Goal: Task Accomplishment & Management: Manage account settings

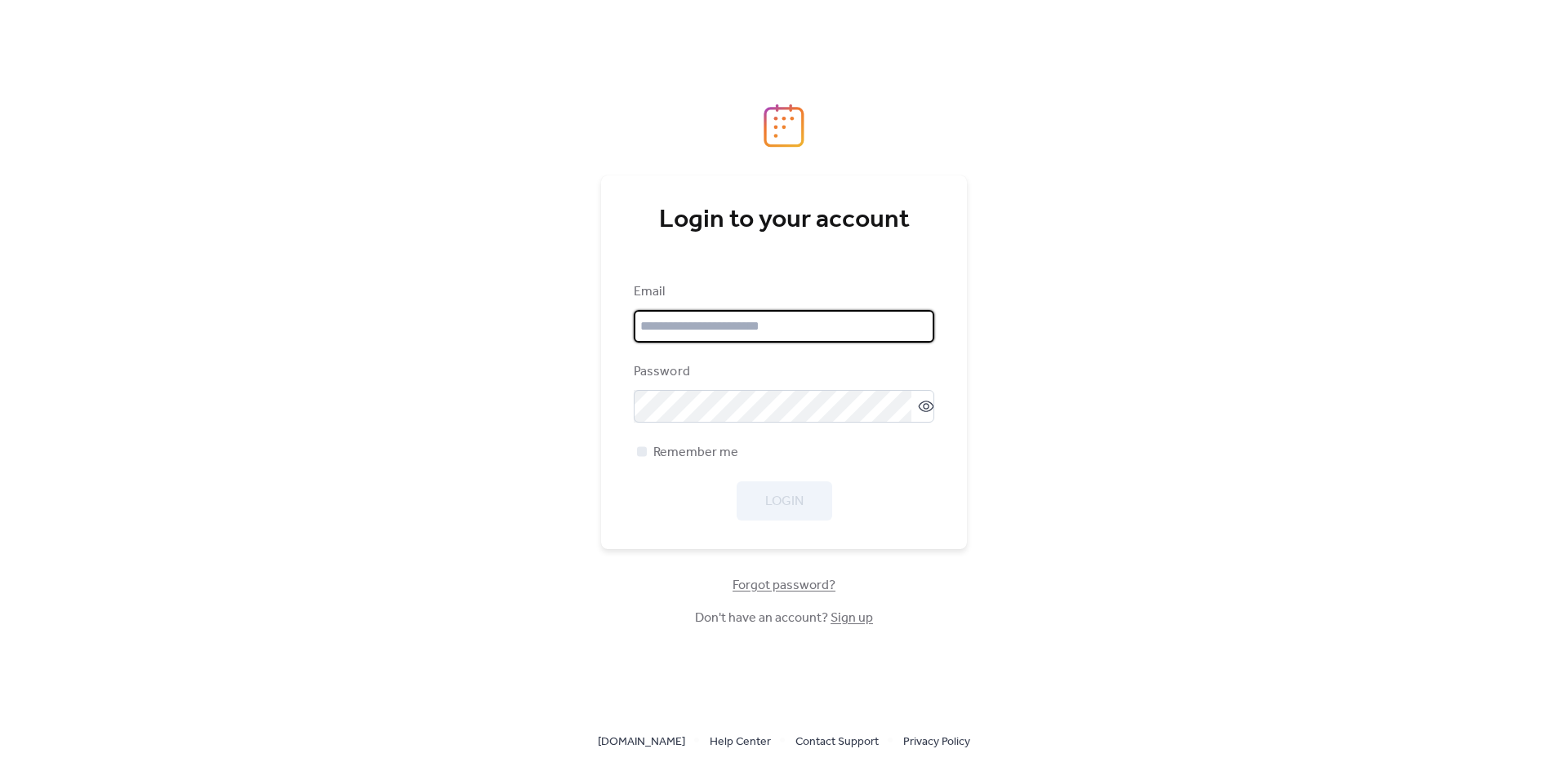
click at [802, 336] on input "email" at bounding box center [783, 327] width 300 height 32
type input "**********"
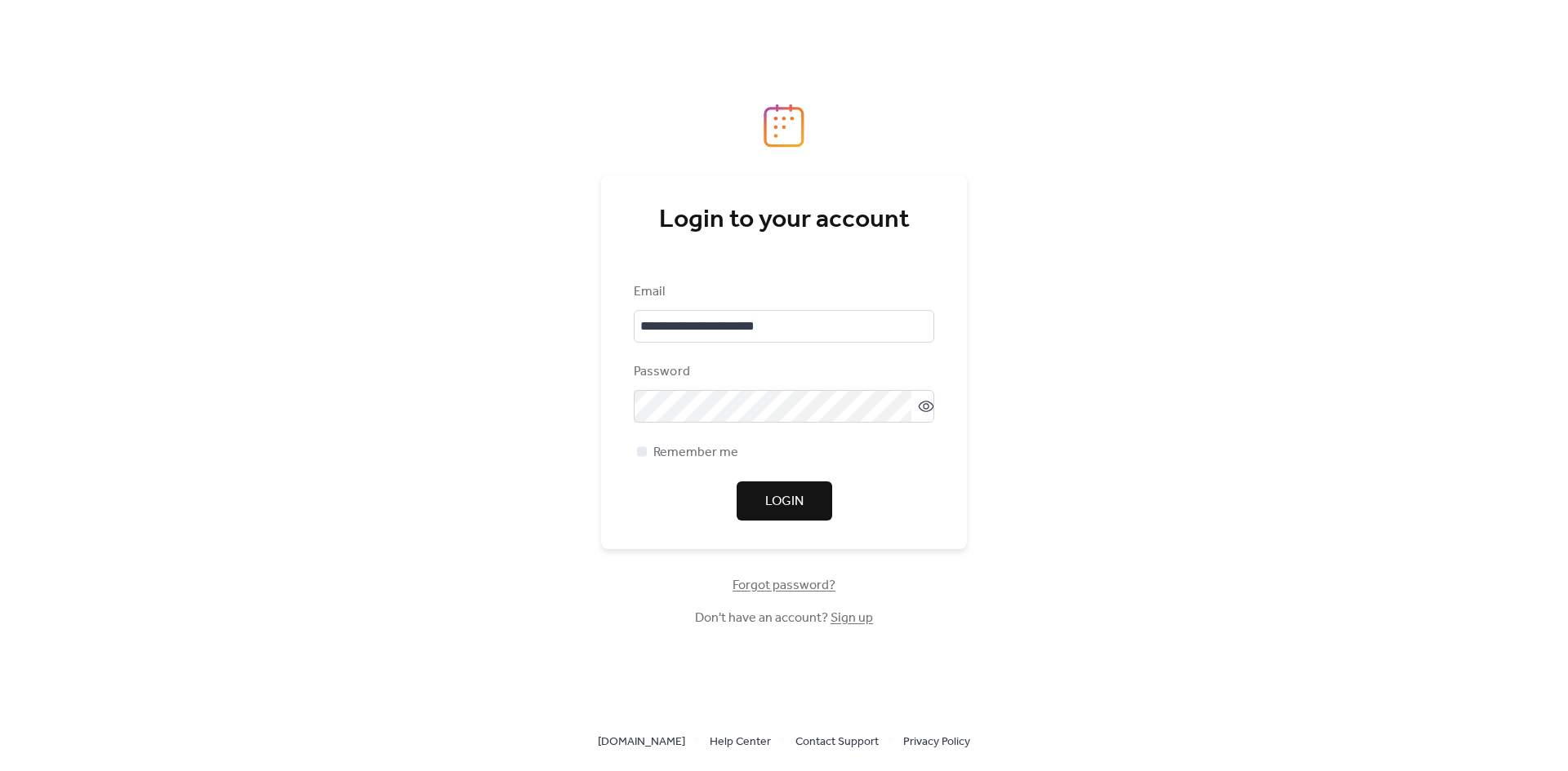
click at [795, 492] on span "Login" at bounding box center [784, 501] width 38 height 20
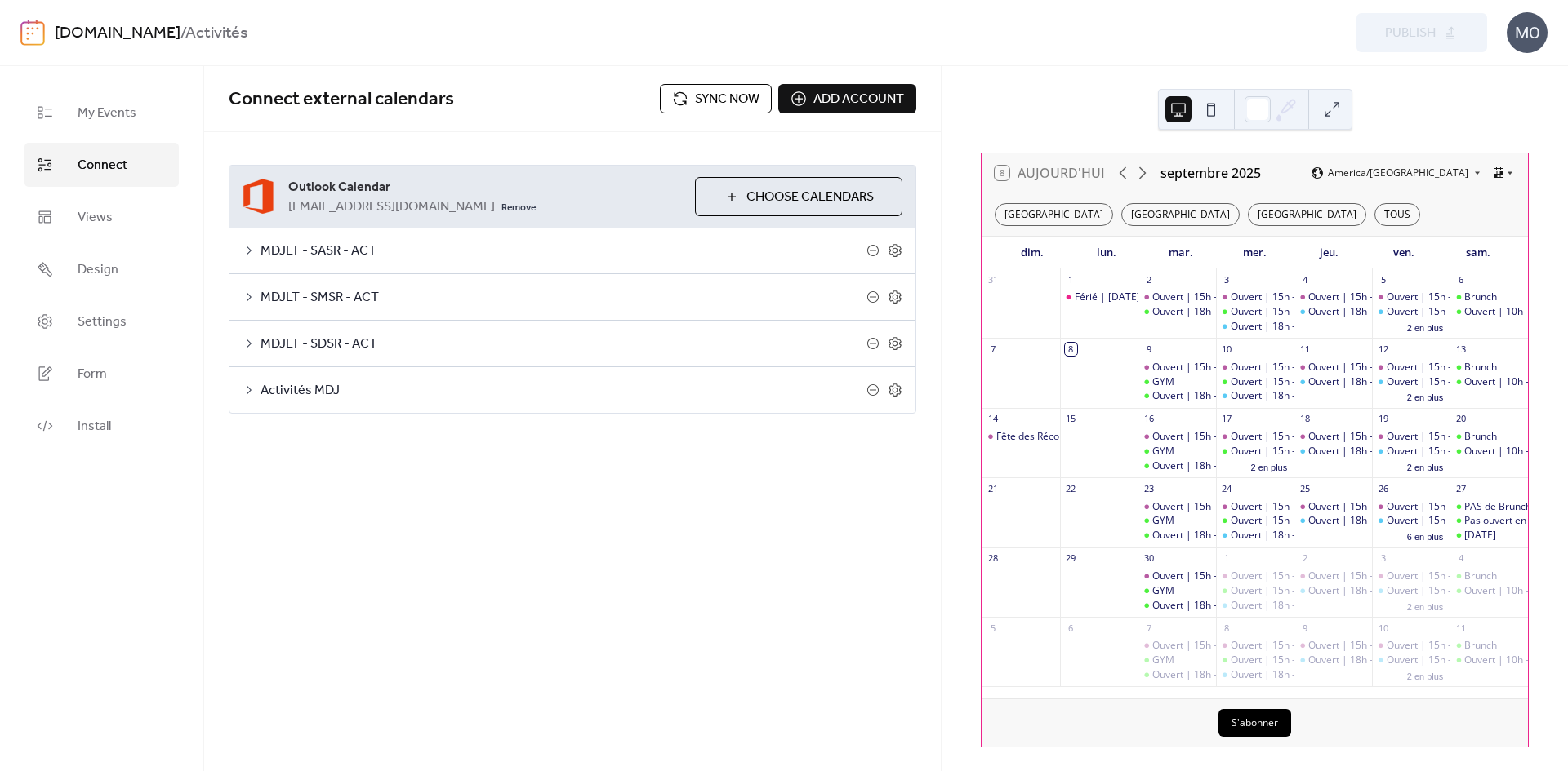
click at [278, 391] on span "Activités MDJ" at bounding box center [564, 391] width 606 height 20
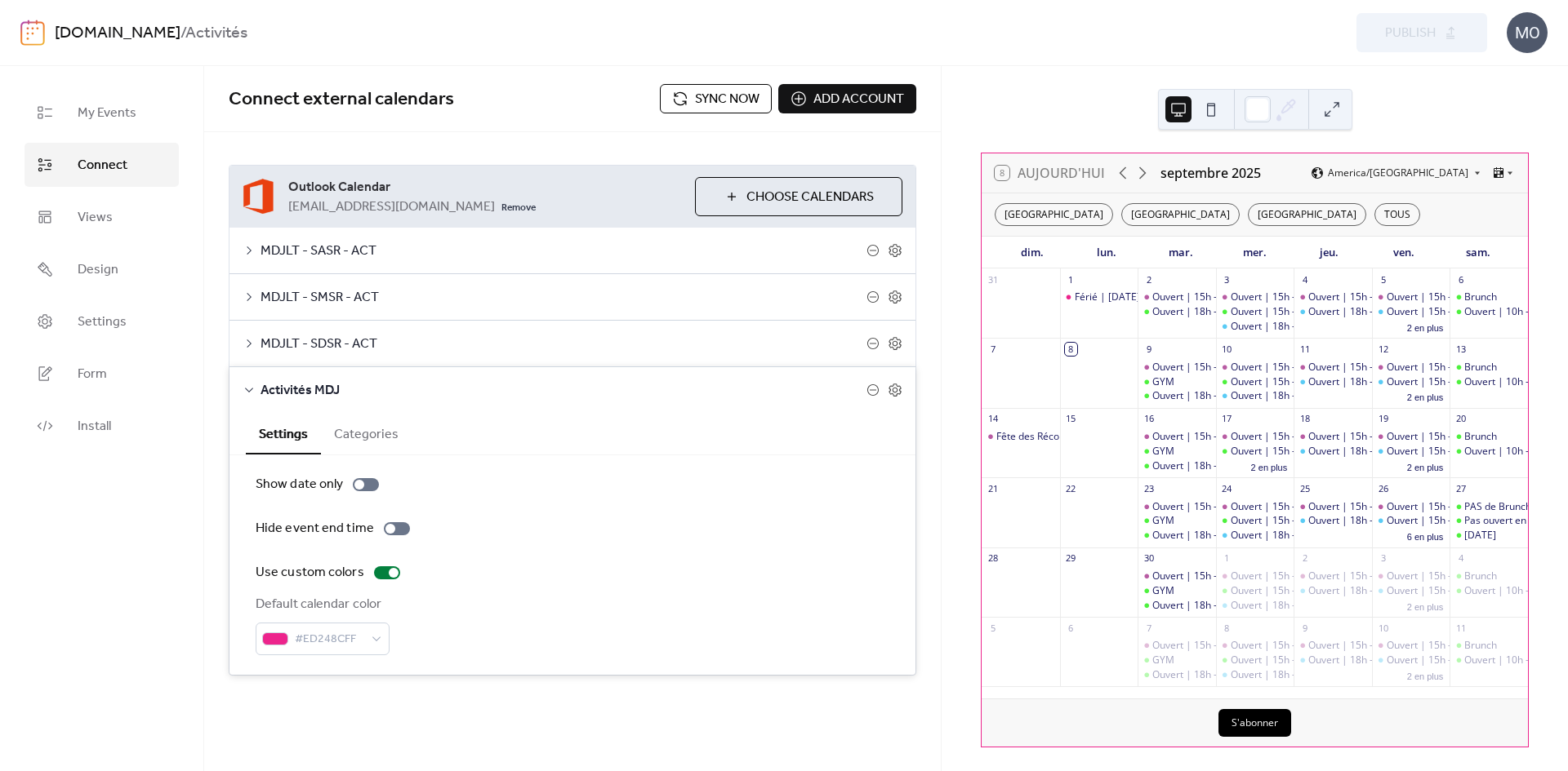
click at [359, 431] on button "Categories" at bounding box center [366, 432] width 90 height 40
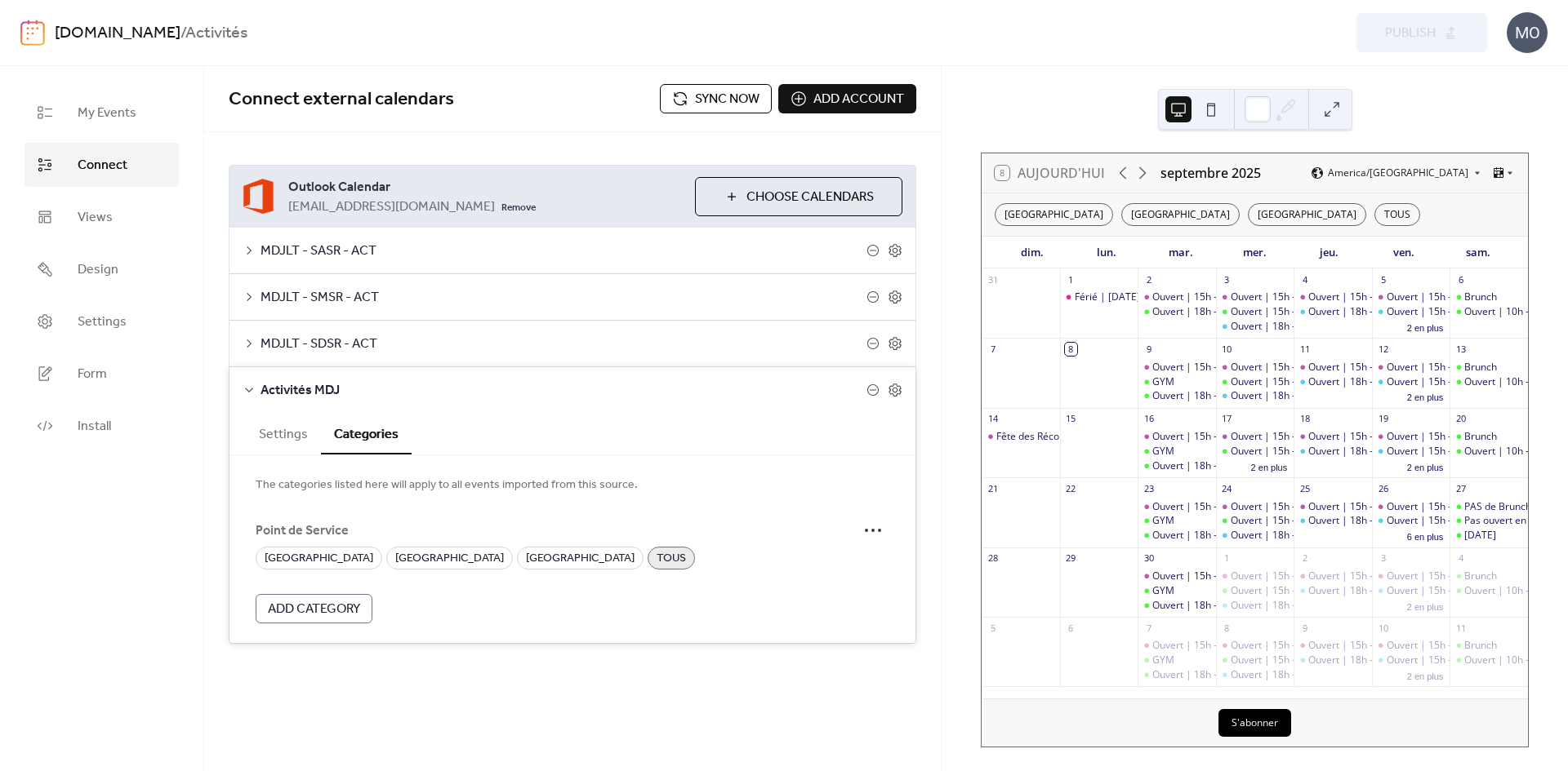
click at [300, 427] on button "Settings" at bounding box center [283, 432] width 75 height 40
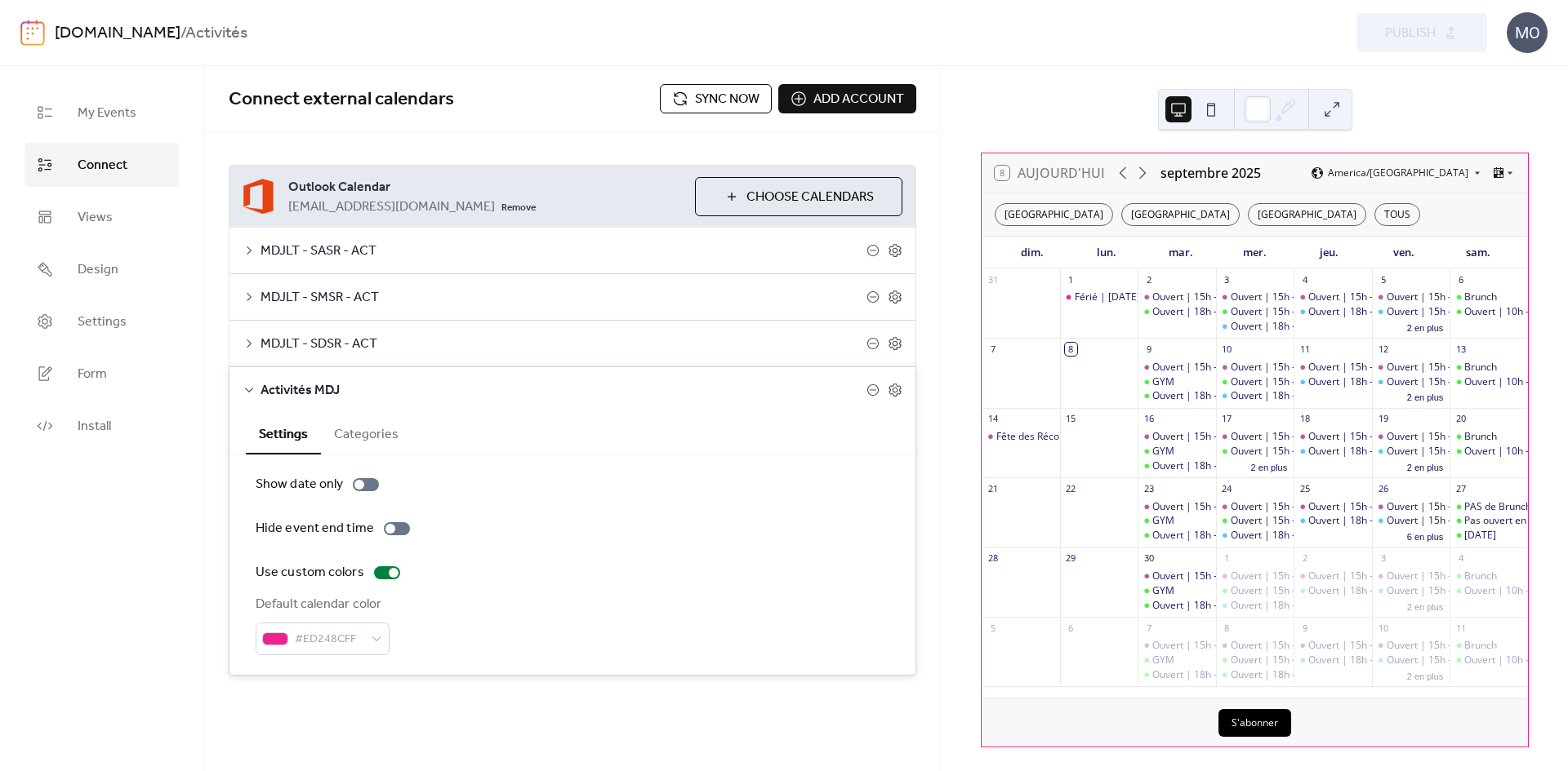
click at [360, 424] on button "Categories" at bounding box center [366, 432] width 90 height 40
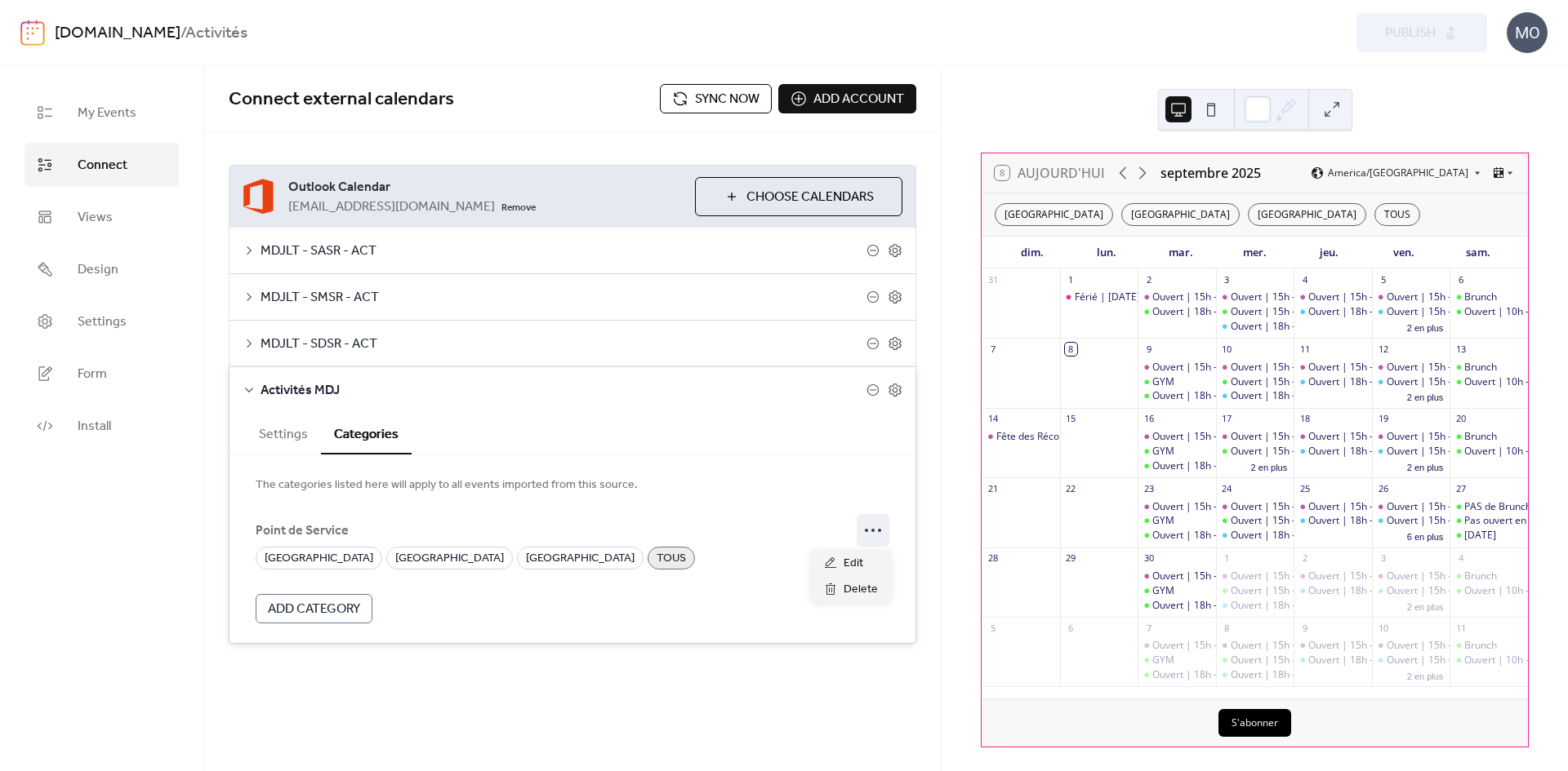
click at [863, 527] on icon at bounding box center [873, 530] width 26 height 26
click at [851, 563] on span "Edit" at bounding box center [853, 563] width 20 height 20
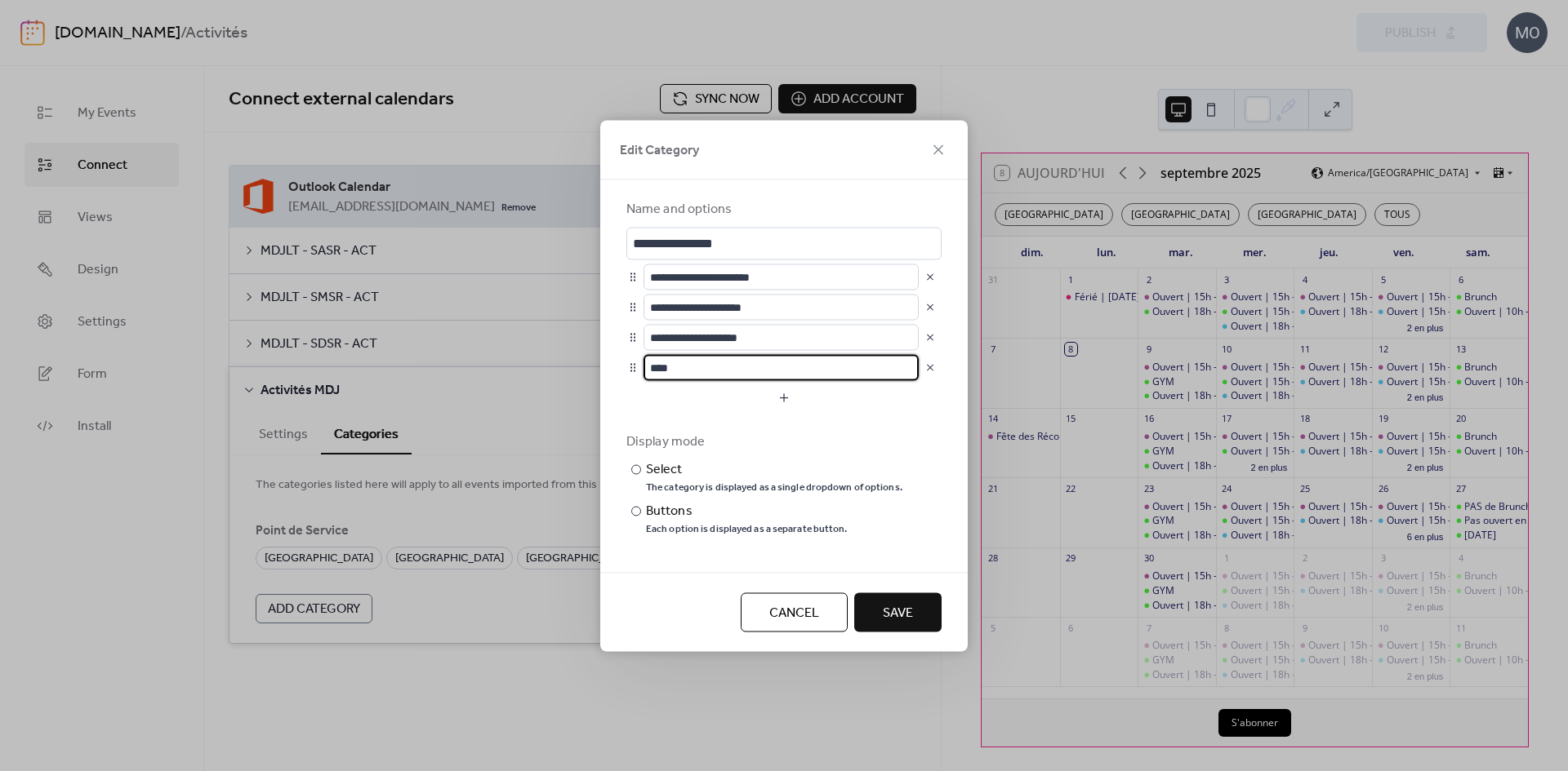
click at [776, 373] on input "****" at bounding box center [781, 367] width 275 height 26
click at [632, 365] on div at bounding box center [632, 367] width 13 height 13
click at [791, 617] on span "Cancel" at bounding box center [794, 613] width 50 height 20
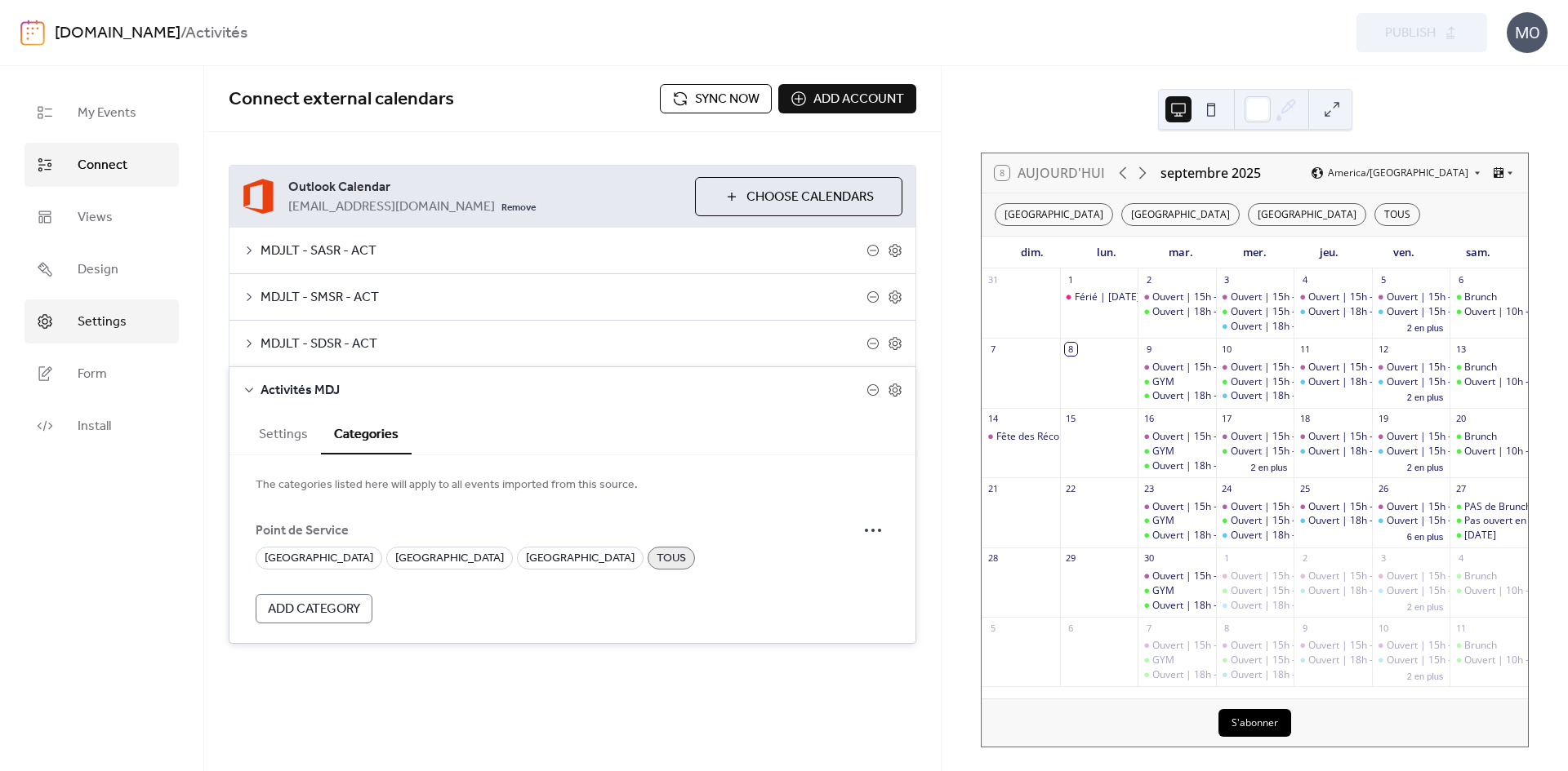
click at [92, 329] on span "Settings" at bounding box center [102, 322] width 49 height 20
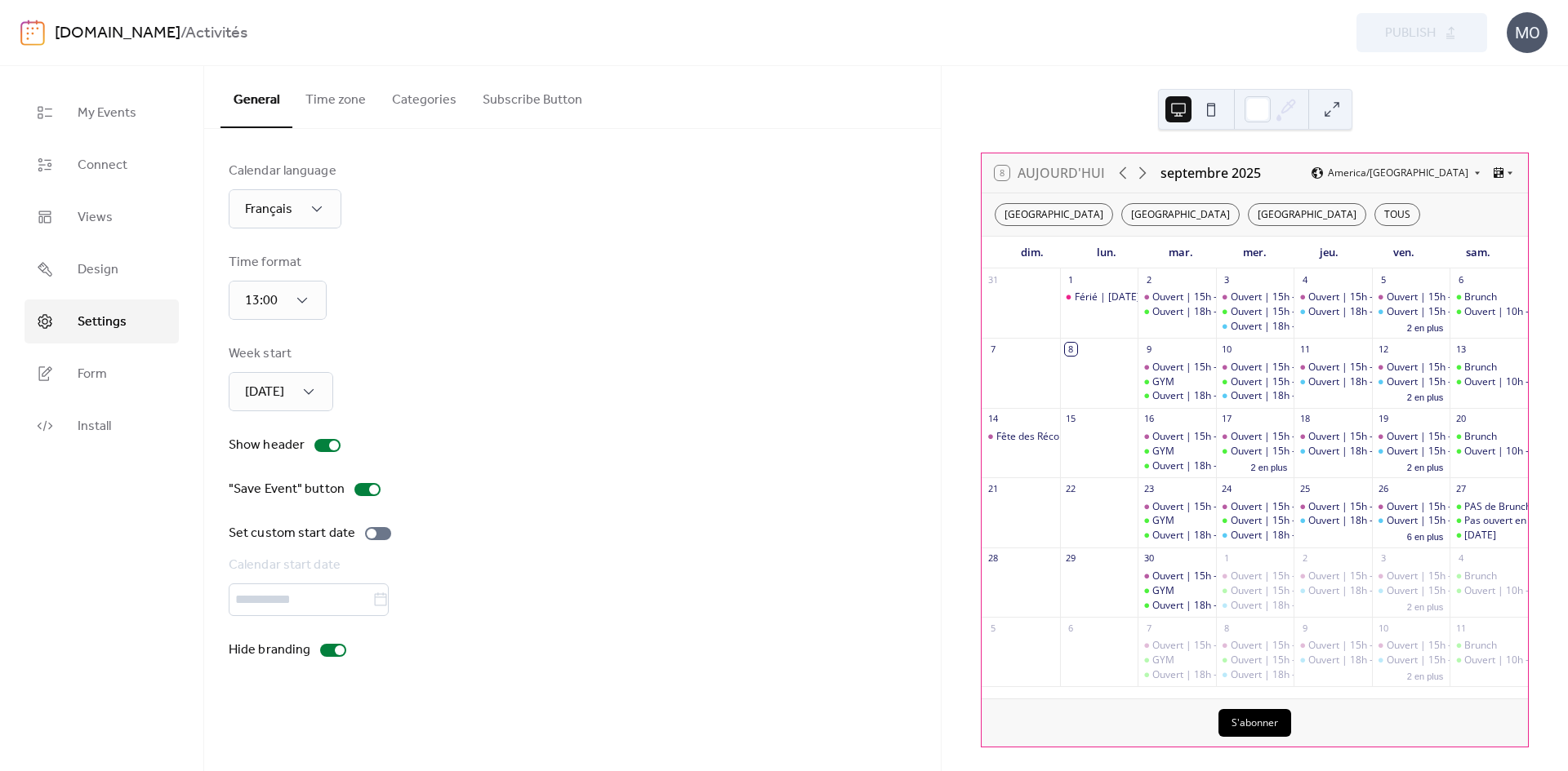
click at [403, 97] on button "Categories" at bounding box center [424, 96] width 90 height 60
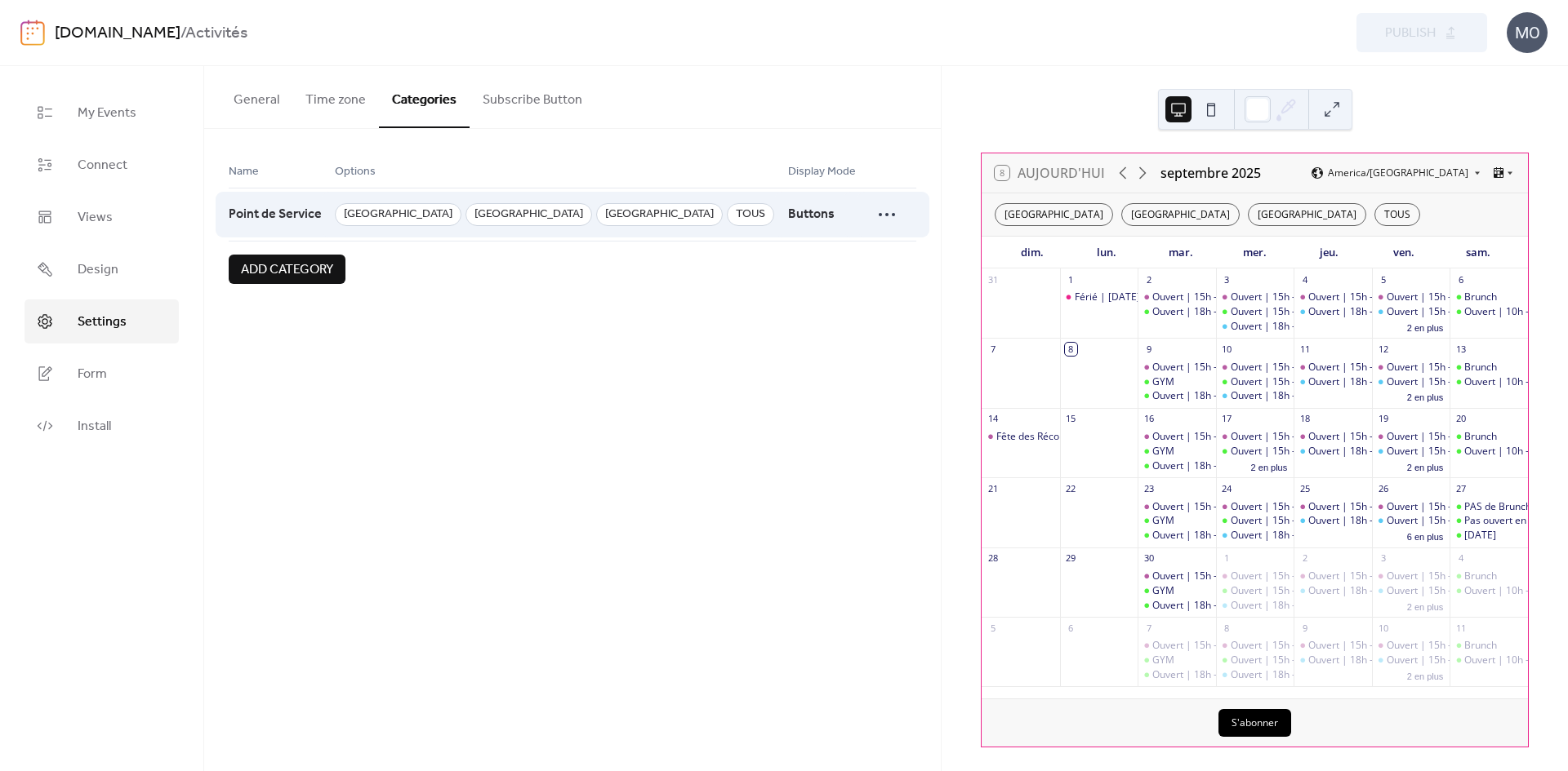
click at [774, 211] on span "TOUS" at bounding box center [751, 214] width 48 height 23
click at [895, 208] on icon at bounding box center [886, 214] width 26 height 26
click at [895, 246] on div "Edit" at bounding box center [879, 247] width 80 height 26
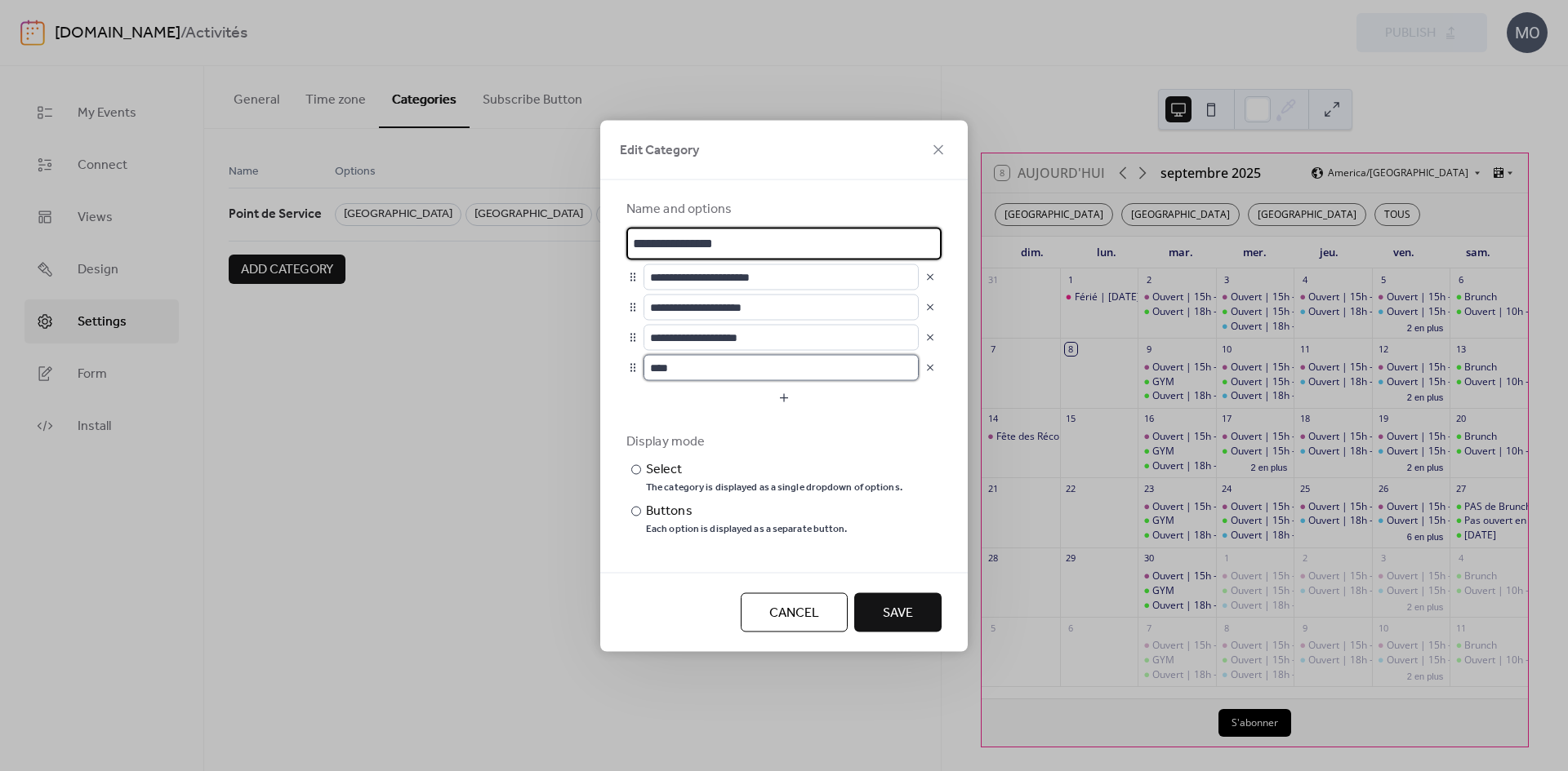
click at [710, 370] on input "****" at bounding box center [781, 367] width 275 height 26
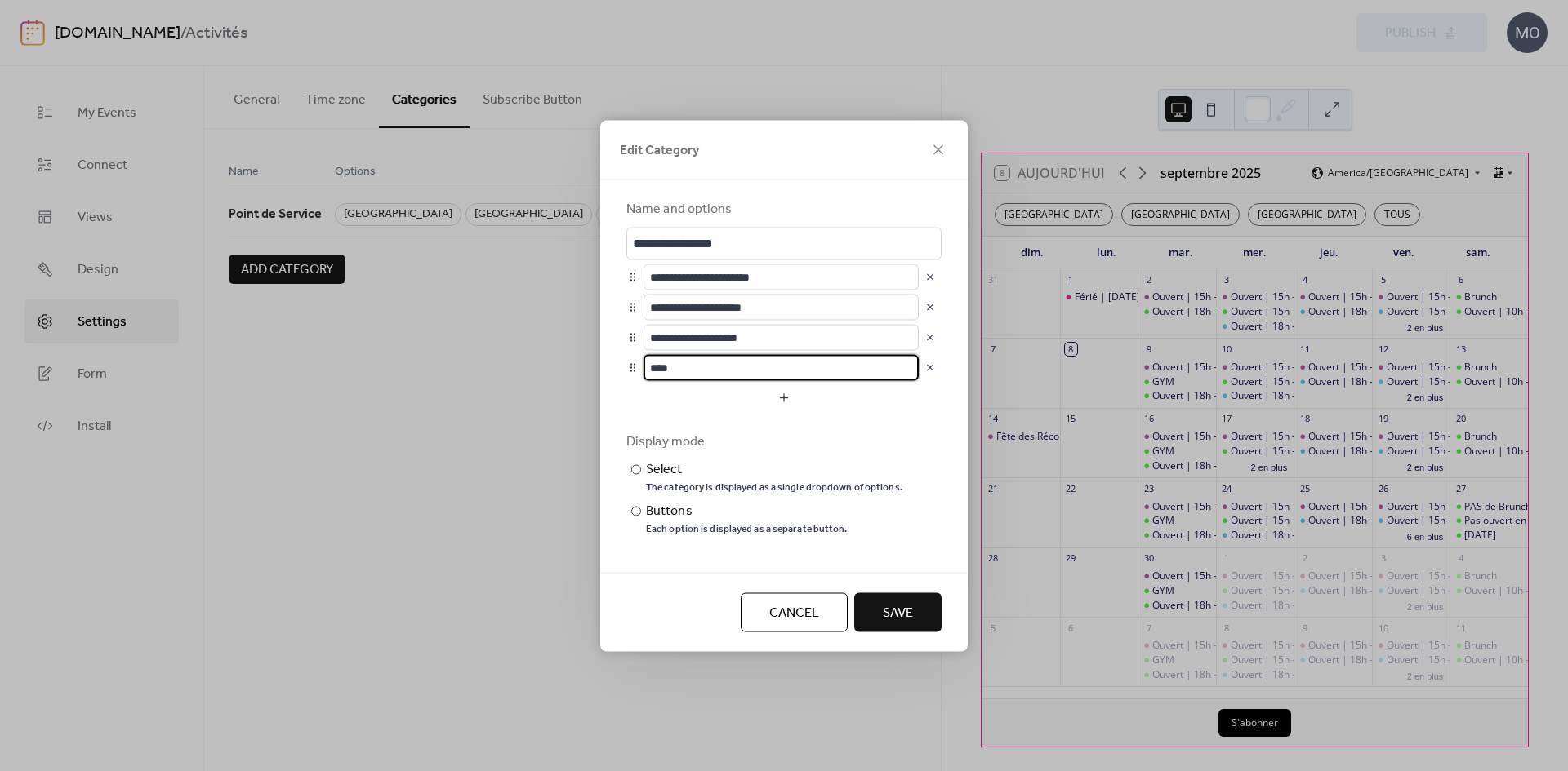
click at [770, 619] on span "Cancel" at bounding box center [794, 613] width 50 height 20
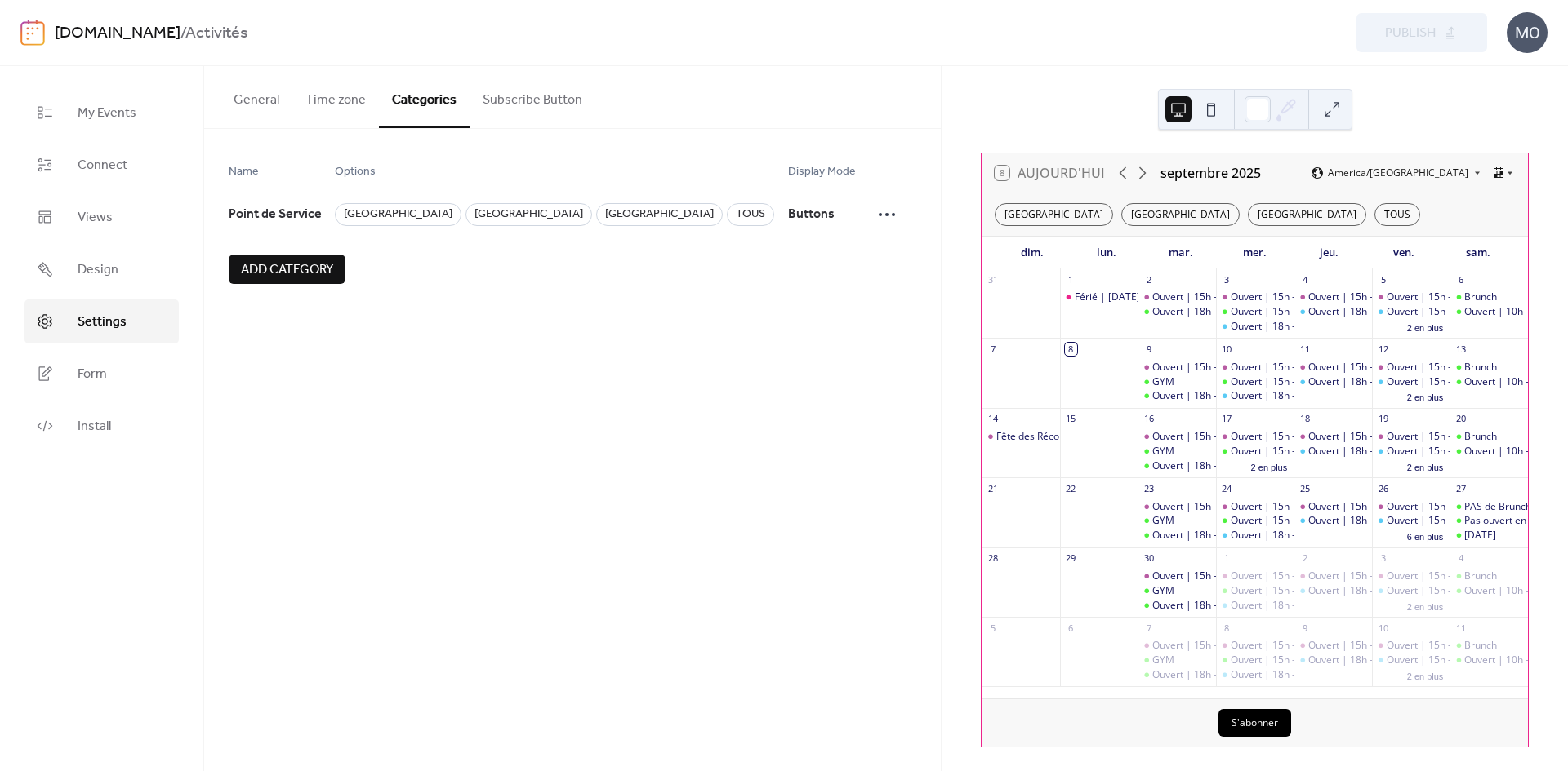
click at [306, 271] on span "Add category" at bounding box center [287, 270] width 92 height 20
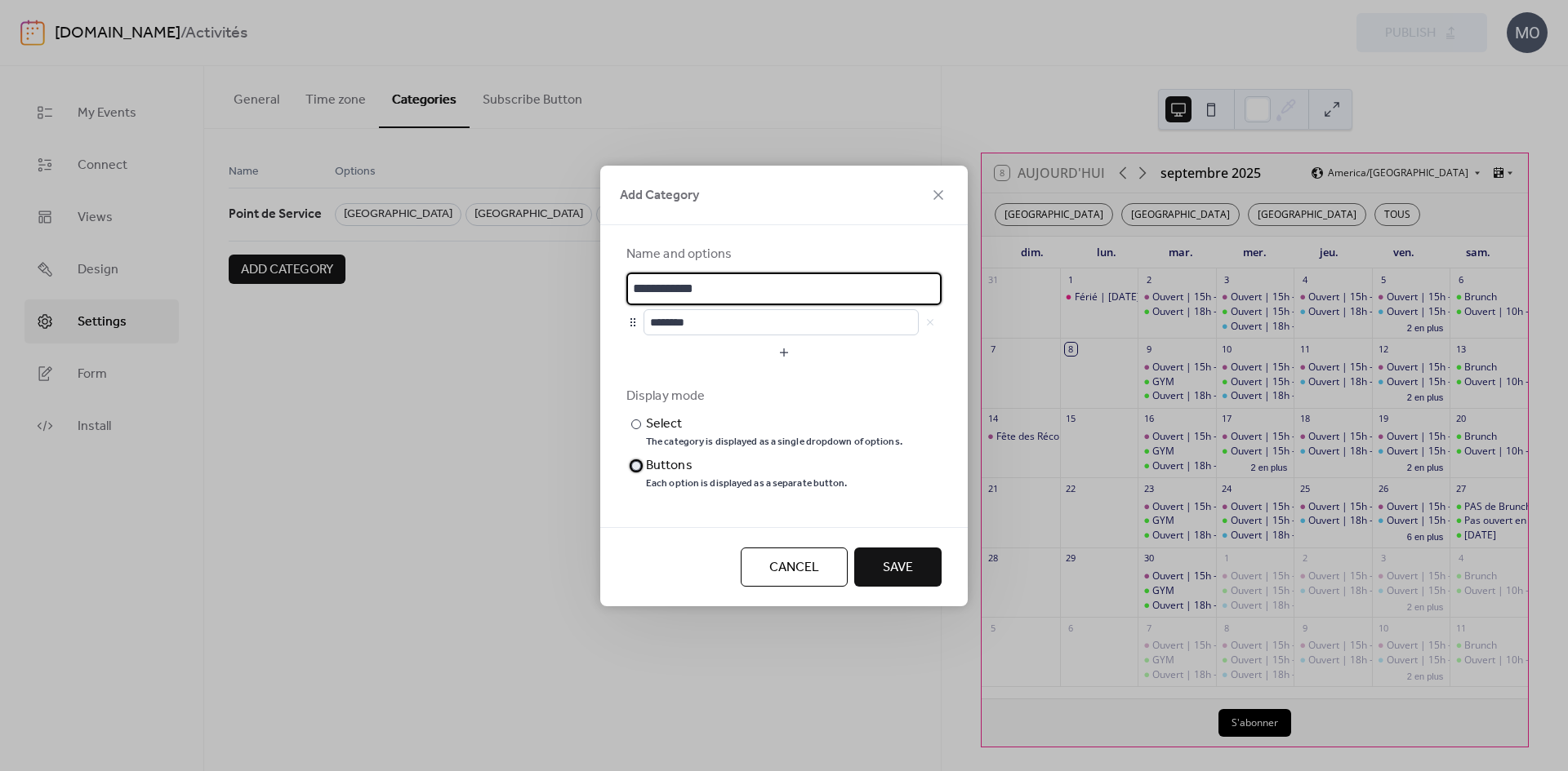
click at [705, 477] on div "Each option is displayed as a separate button." at bounding box center [747, 483] width 202 height 13
click at [688, 322] on input "********" at bounding box center [781, 323] width 275 height 26
click at [689, 271] on div "**********" at bounding box center [784, 275] width 315 height 60
click at [941, 191] on icon at bounding box center [938, 195] width 20 height 20
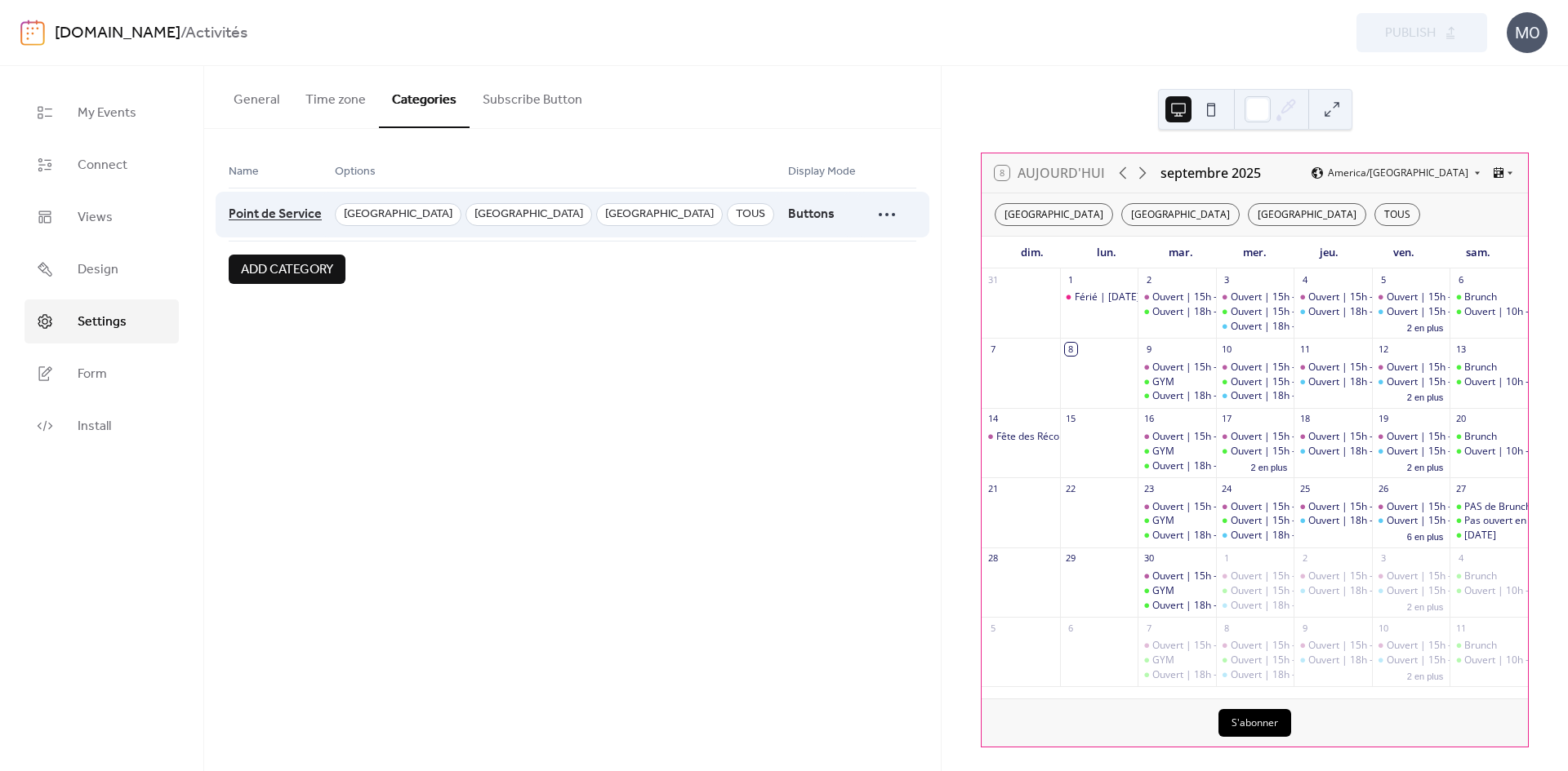
click at [255, 216] on span "Point de Service" at bounding box center [275, 214] width 93 height 31
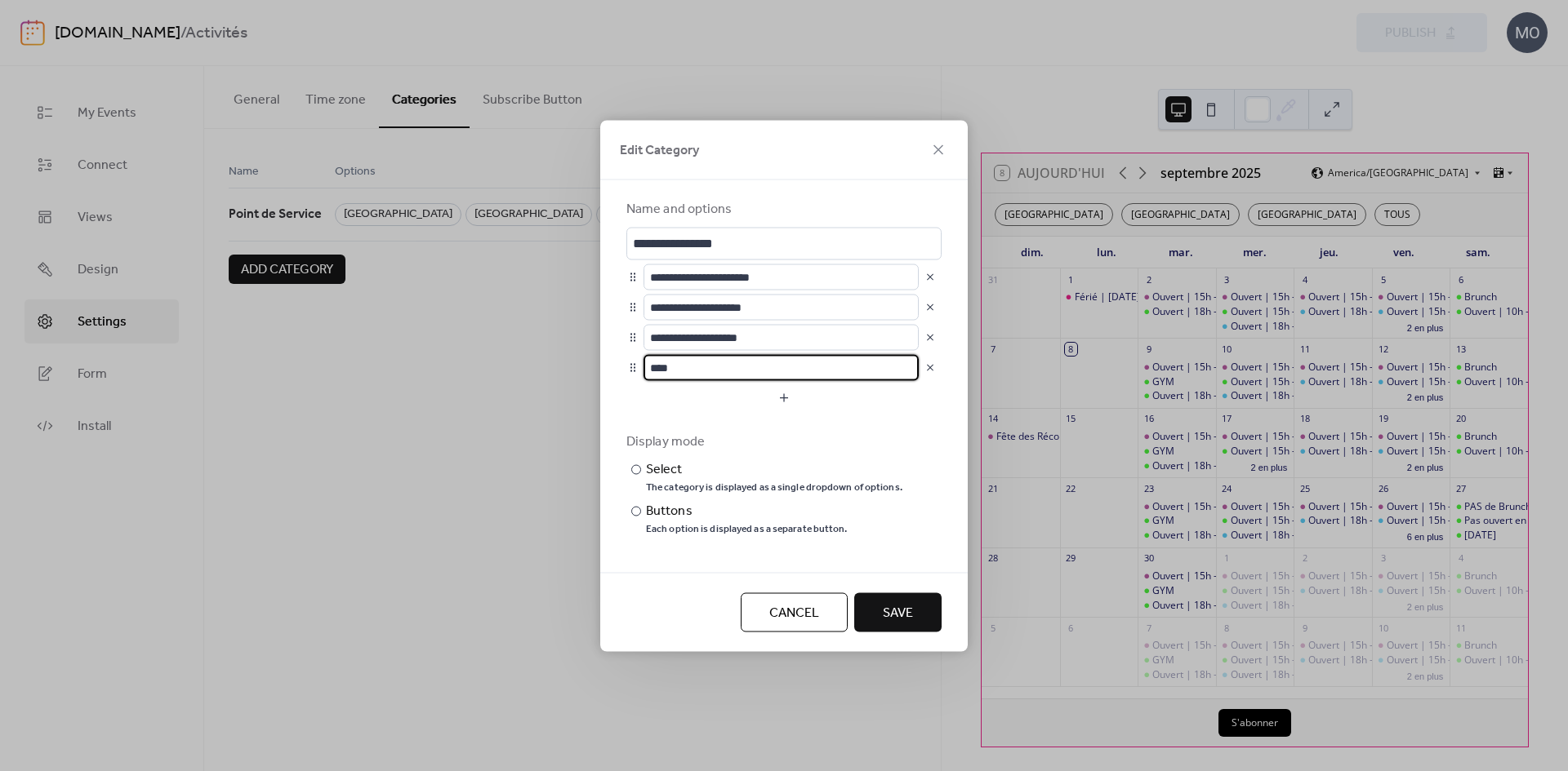
click at [711, 377] on input "****" at bounding box center [781, 367] width 275 height 26
click at [926, 371] on button "button" at bounding box center [930, 367] width 23 height 23
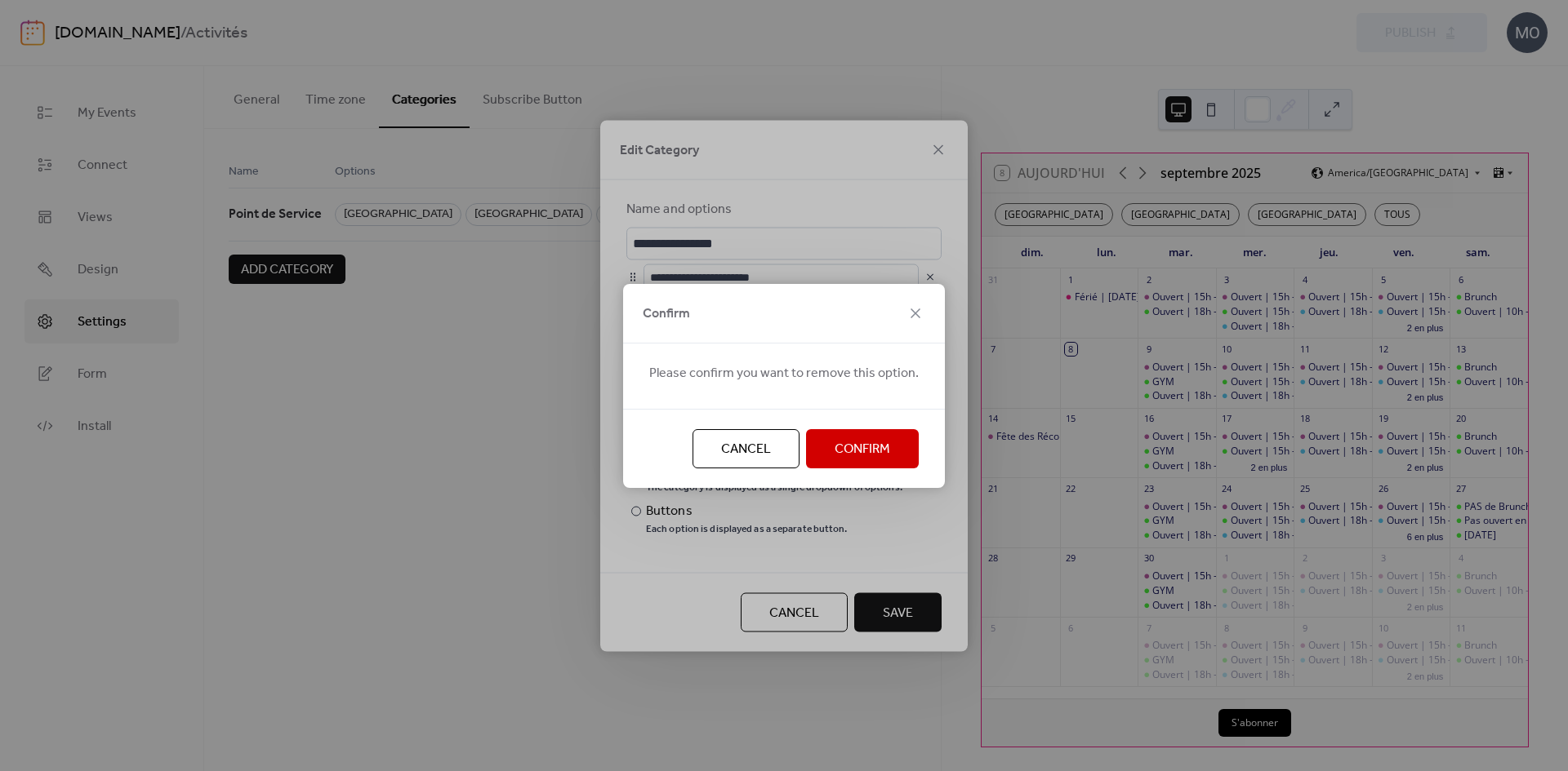
click at [856, 451] on span "Confirm" at bounding box center [861, 449] width 55 height 20
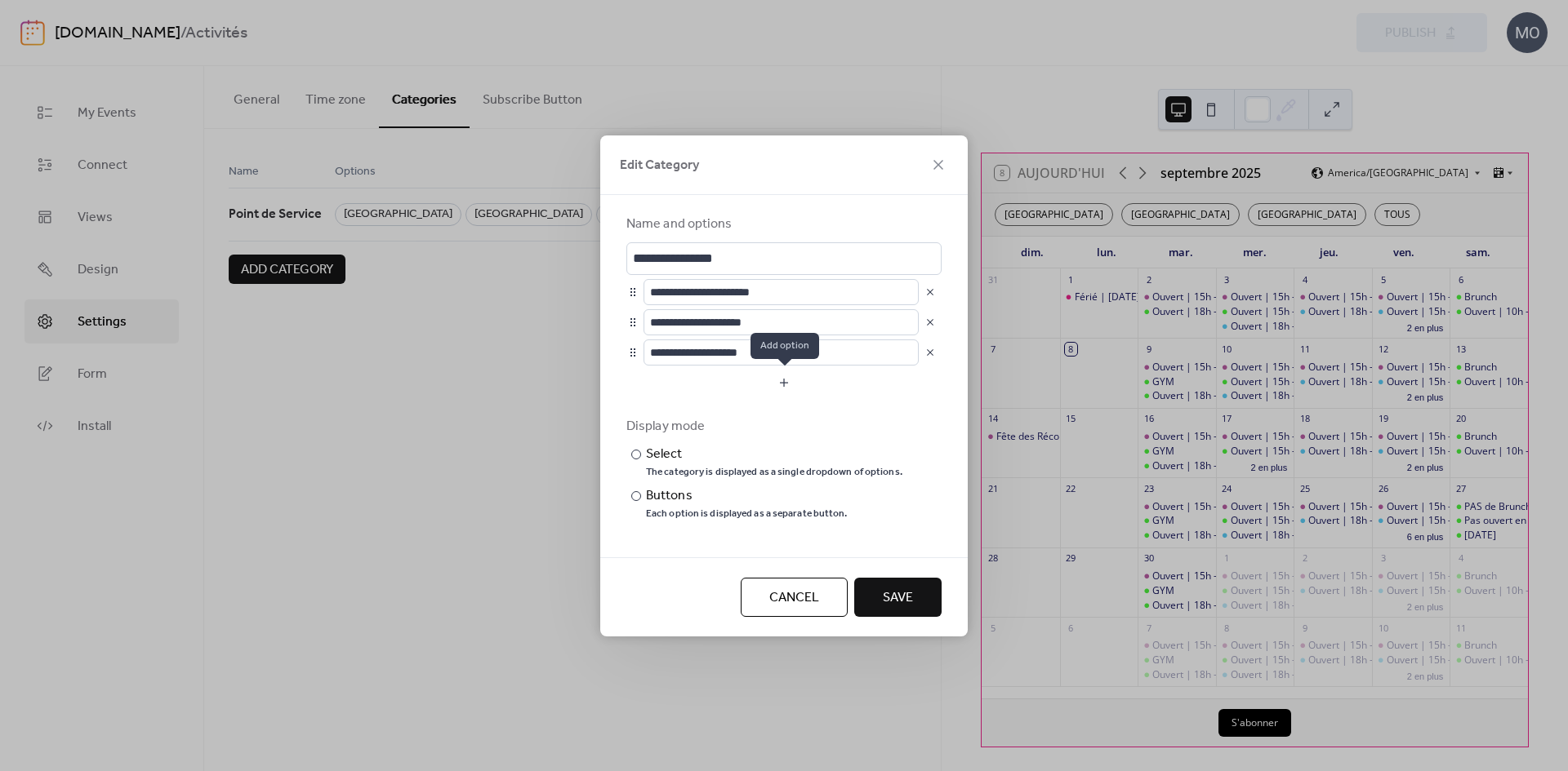
click at [772, 373] on button "button" at bounding box center [784, 383] width 315 height 26
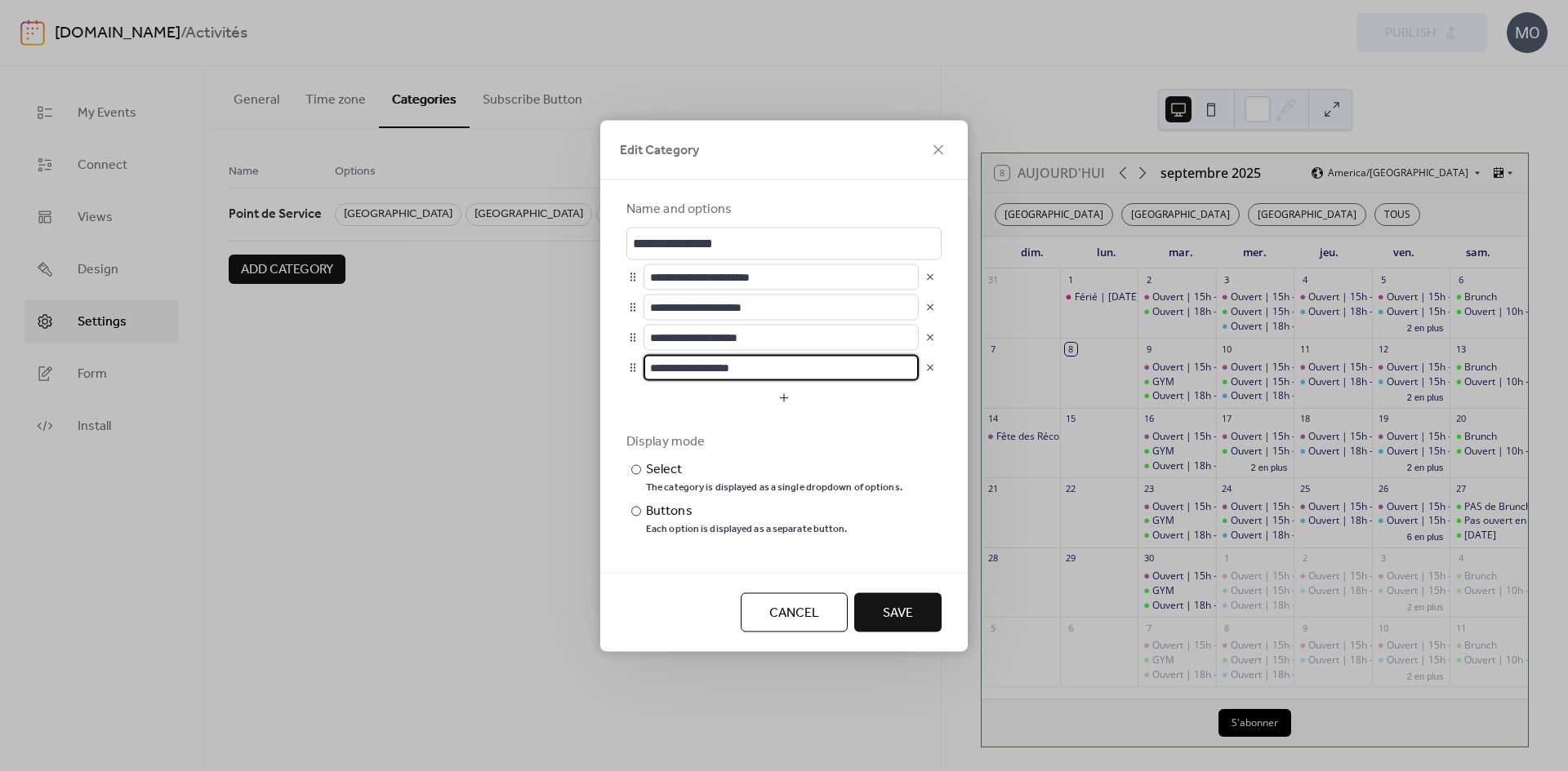
type input "**********"
click at [912, 620] on span "Save" at bounding box center [897, 613] width 30 height 20
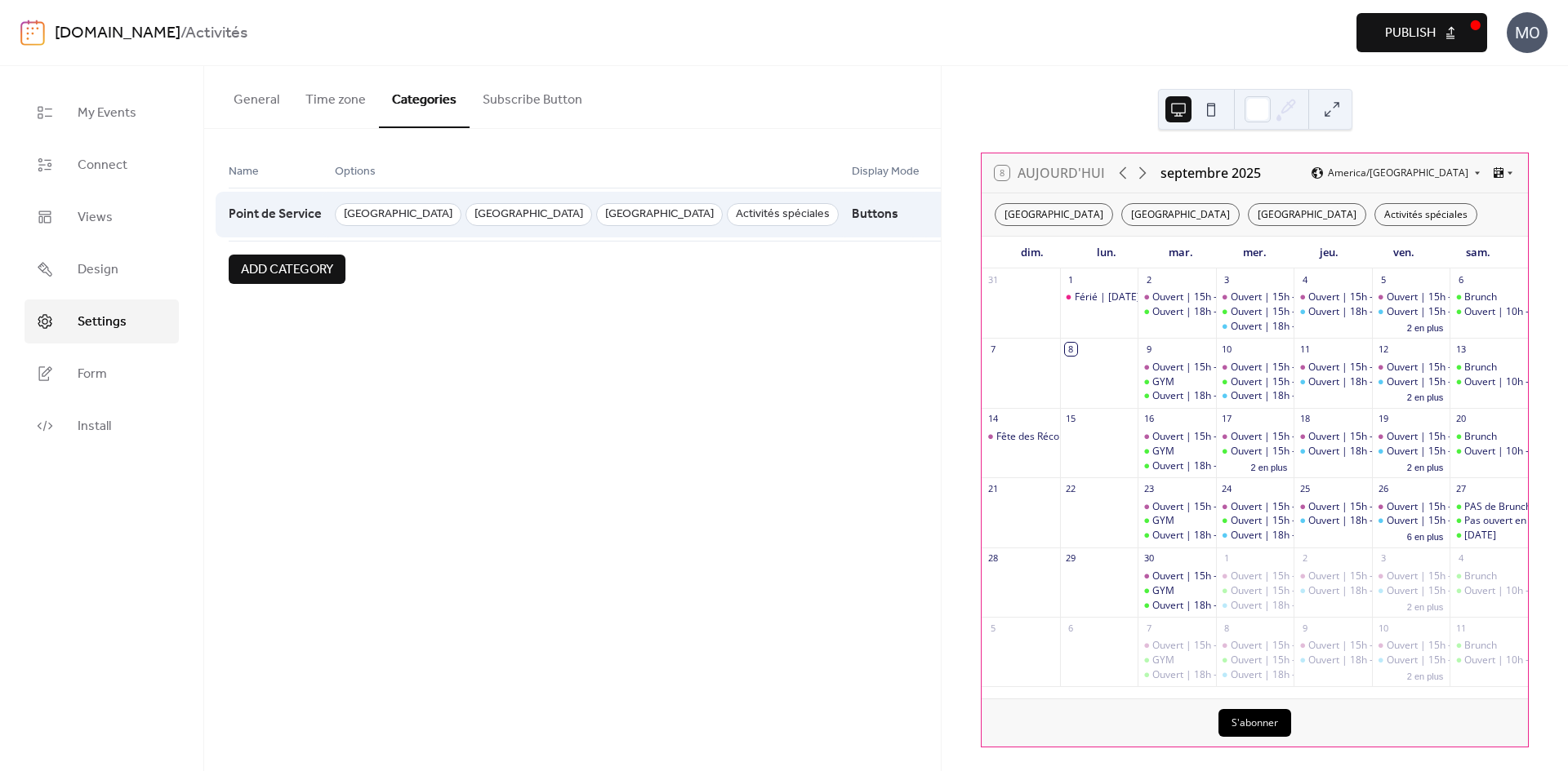
click at [792, 206] on span "Activités spéciales" at bounding box center [782, 214] width 112 height 23
click at [315, 105] on button "Time zone" at bounding box center [335, 96] width 87 height 60
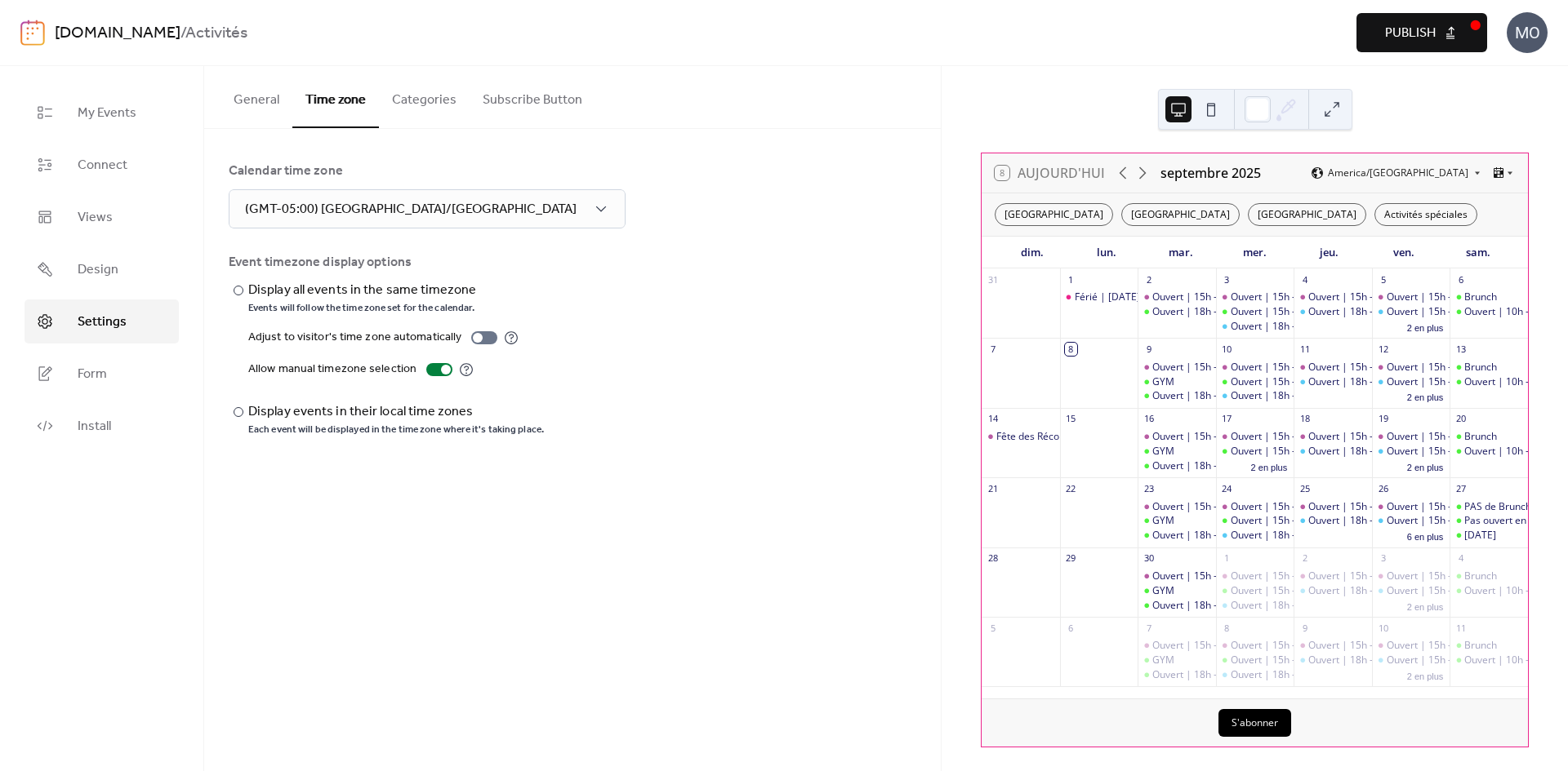
click at [219, 99] on div "General Time zone Categories Subscribe Button" at bounding box center [572, 98] width 736 height 63
click at [231, 93] on button "General" at bounding box center [256, 96] width 72 height 60
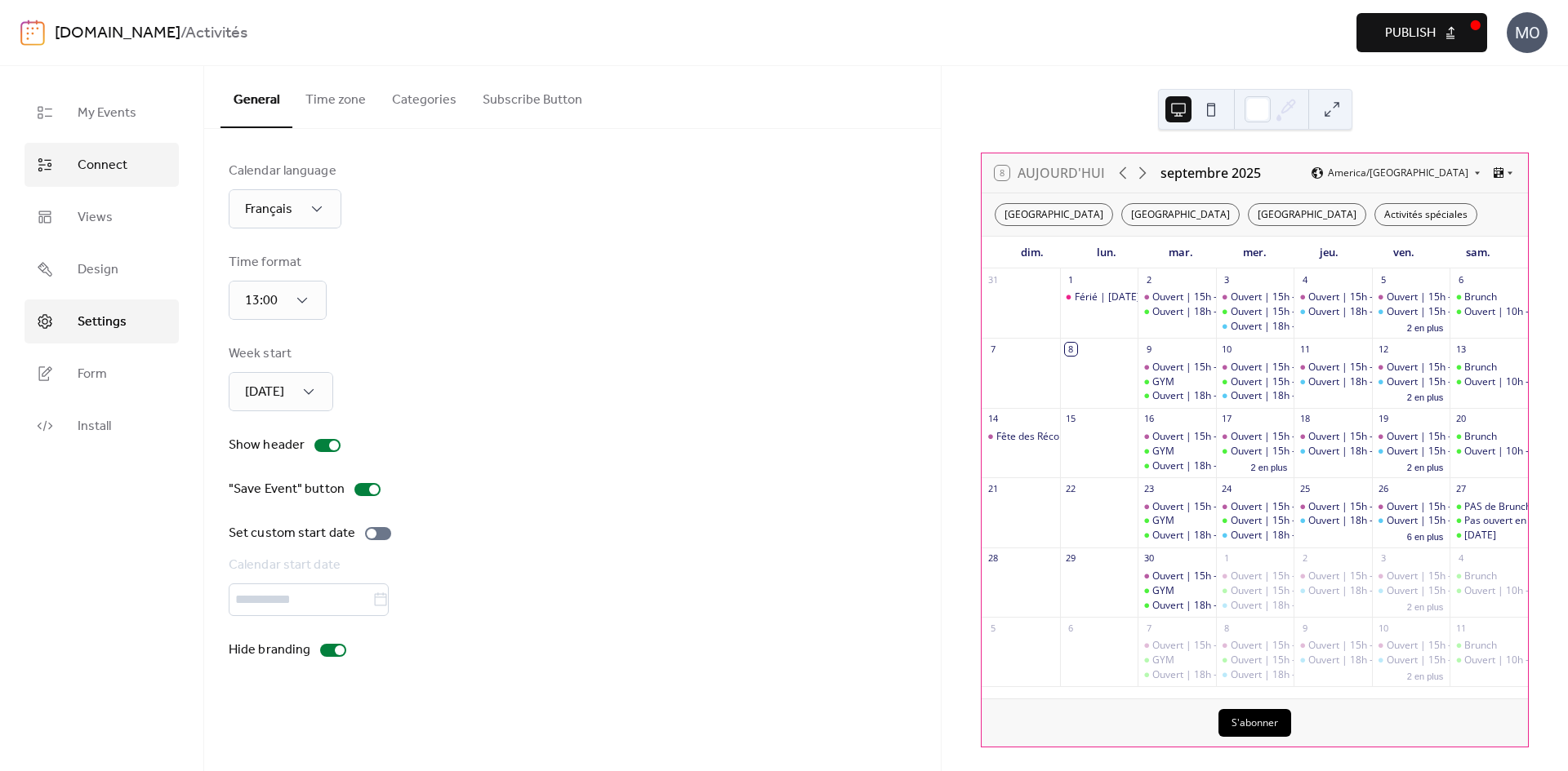
click at [111, 175] on span "Connect" at bounding box center [102, 165] width 50 height 20
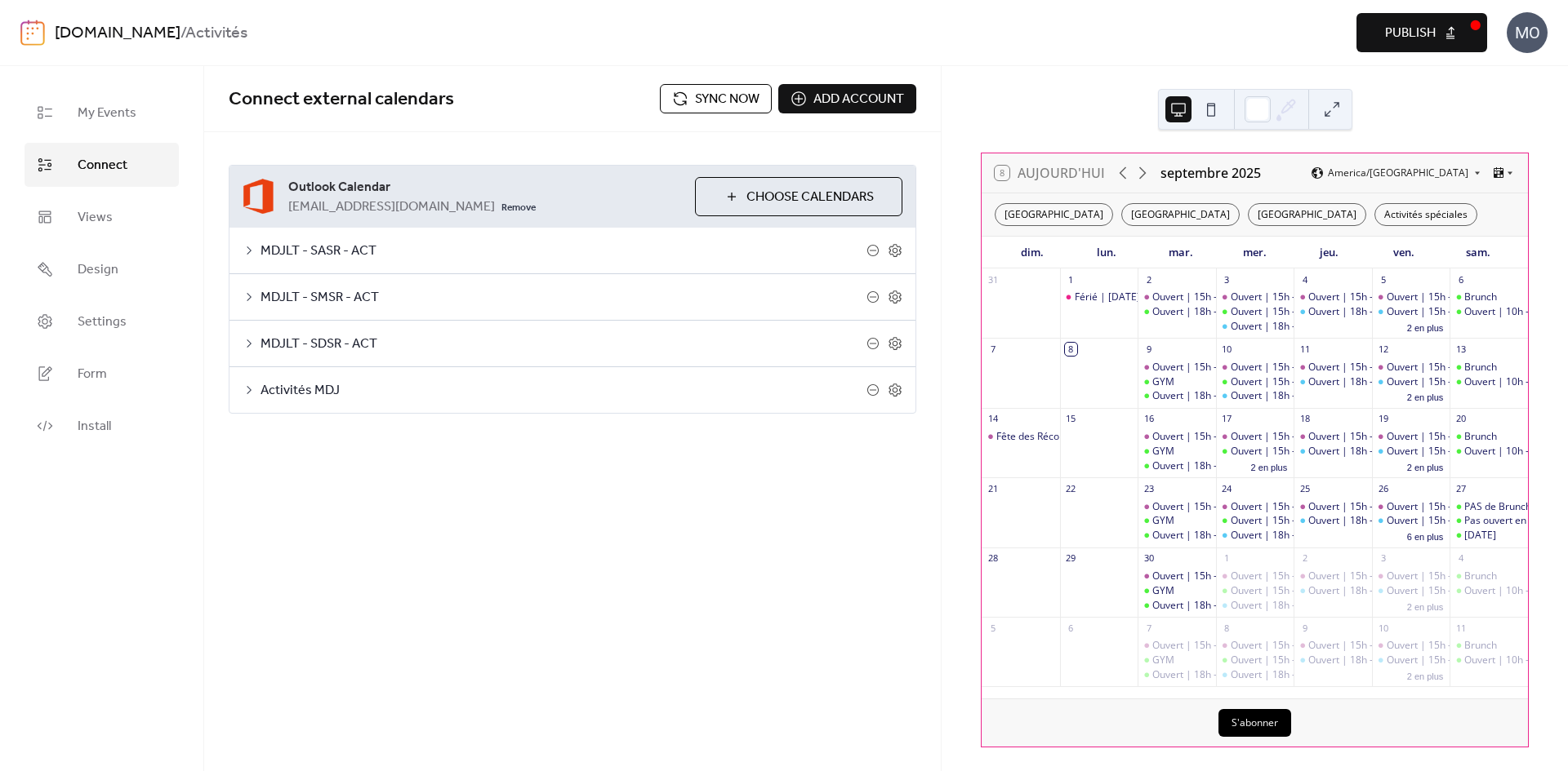
click at [370, 401] on div "Activités MDJ" at bounding box center [573, 391] width 686 height 46
click at [318, 386] on span "Activités MDJ" at bounding box center [564, 391] width 606 height 20
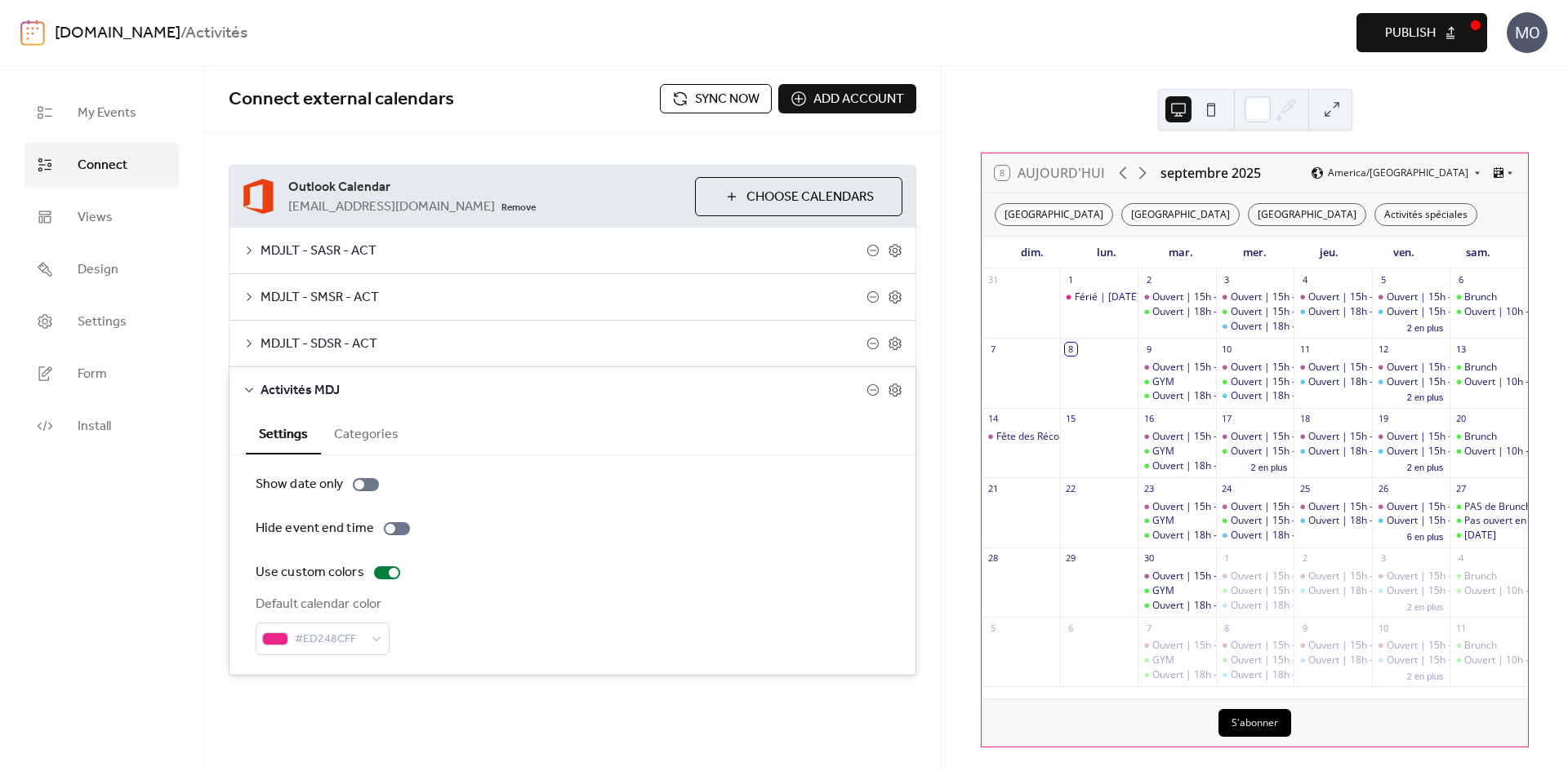
click at [352, 436] on button "Categories" at bounding box center [366, 432] width 90 height 40
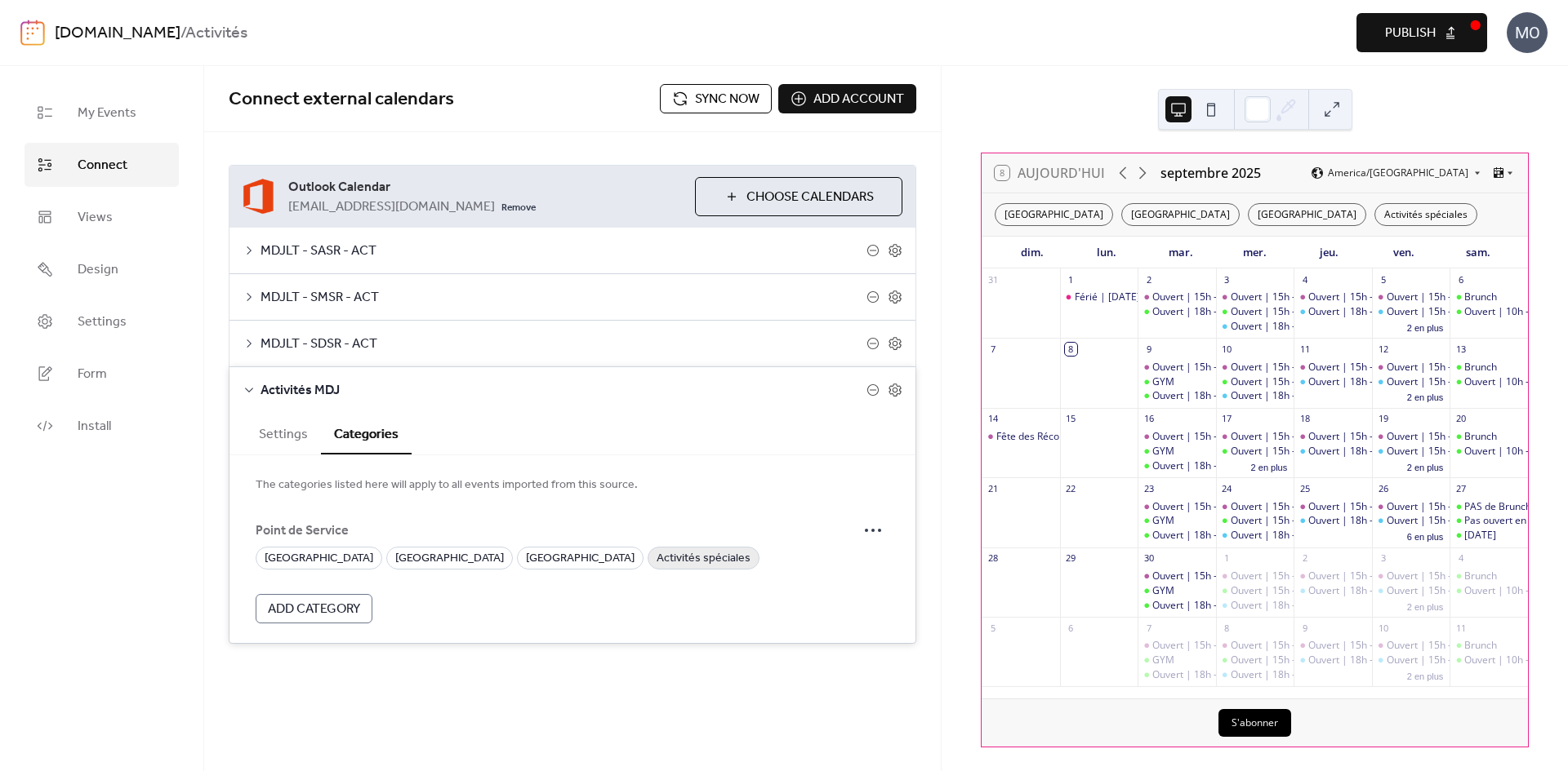
click at [695, 563] on span "Activités spéciales" at bounding box center [703, 559] width 94 height 20
click at [858, 534] on div at bounding box center [873, 530] width 32 height 32
click at [854, 565] on span "Edit" at bounding box center [853, 563] width 20 height 20
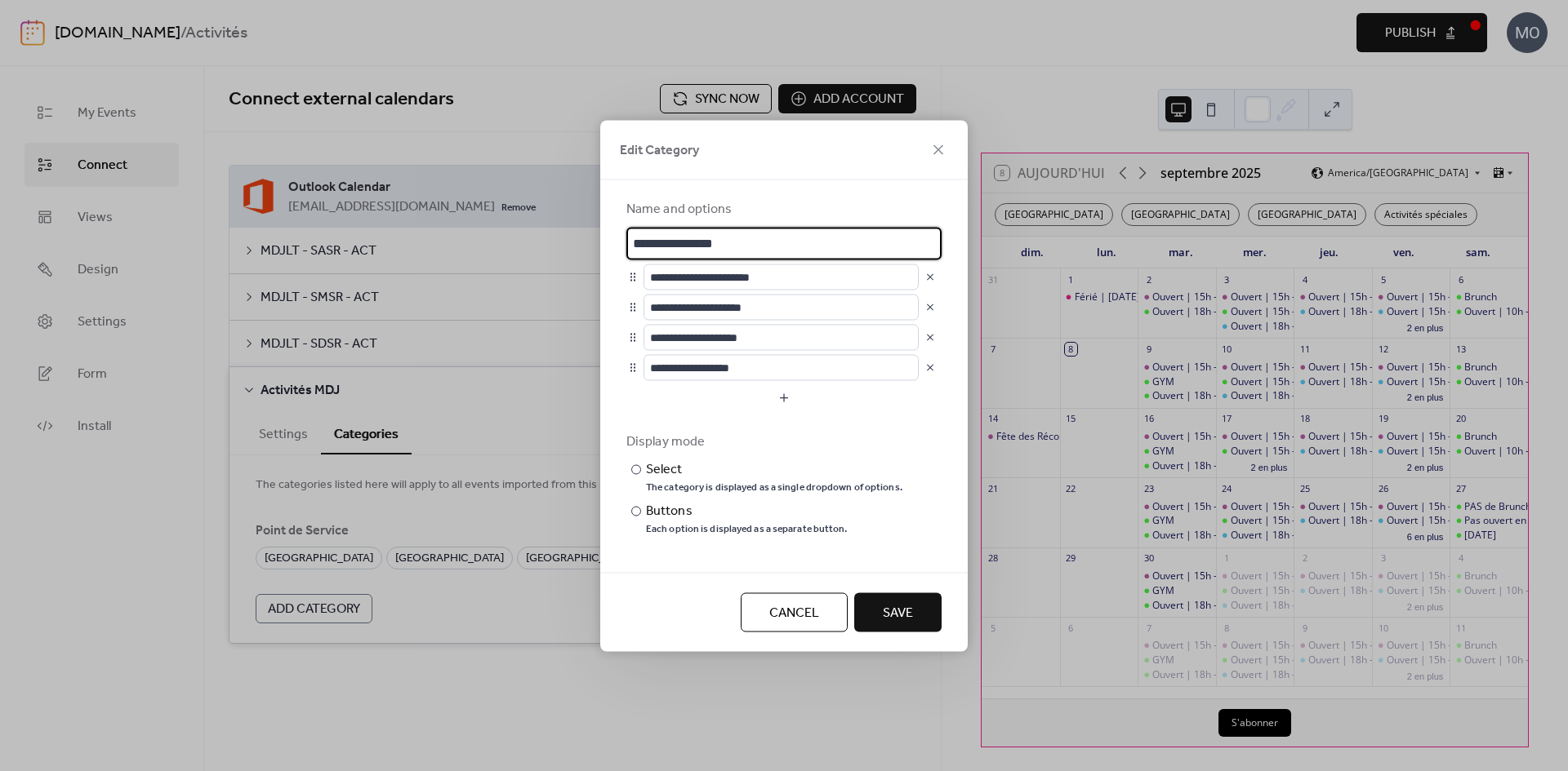
click at [791, 614] on span "Cancel" at bounding box center [794, 613] width 50 height 20
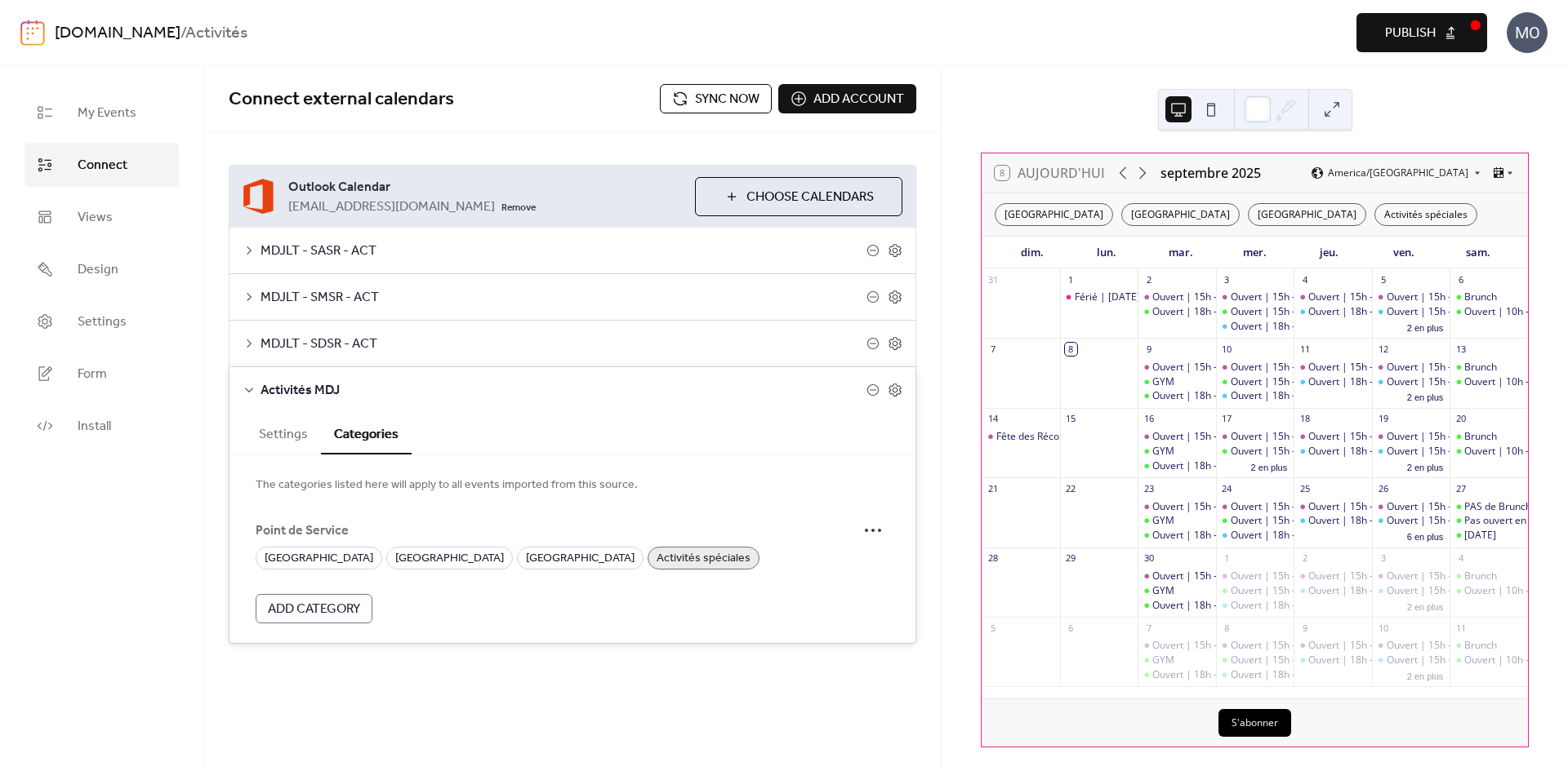
click at [322, 352] on span "MDJLT - SDSR - ACT" at bounding box center [564, 344] width 606 height 20
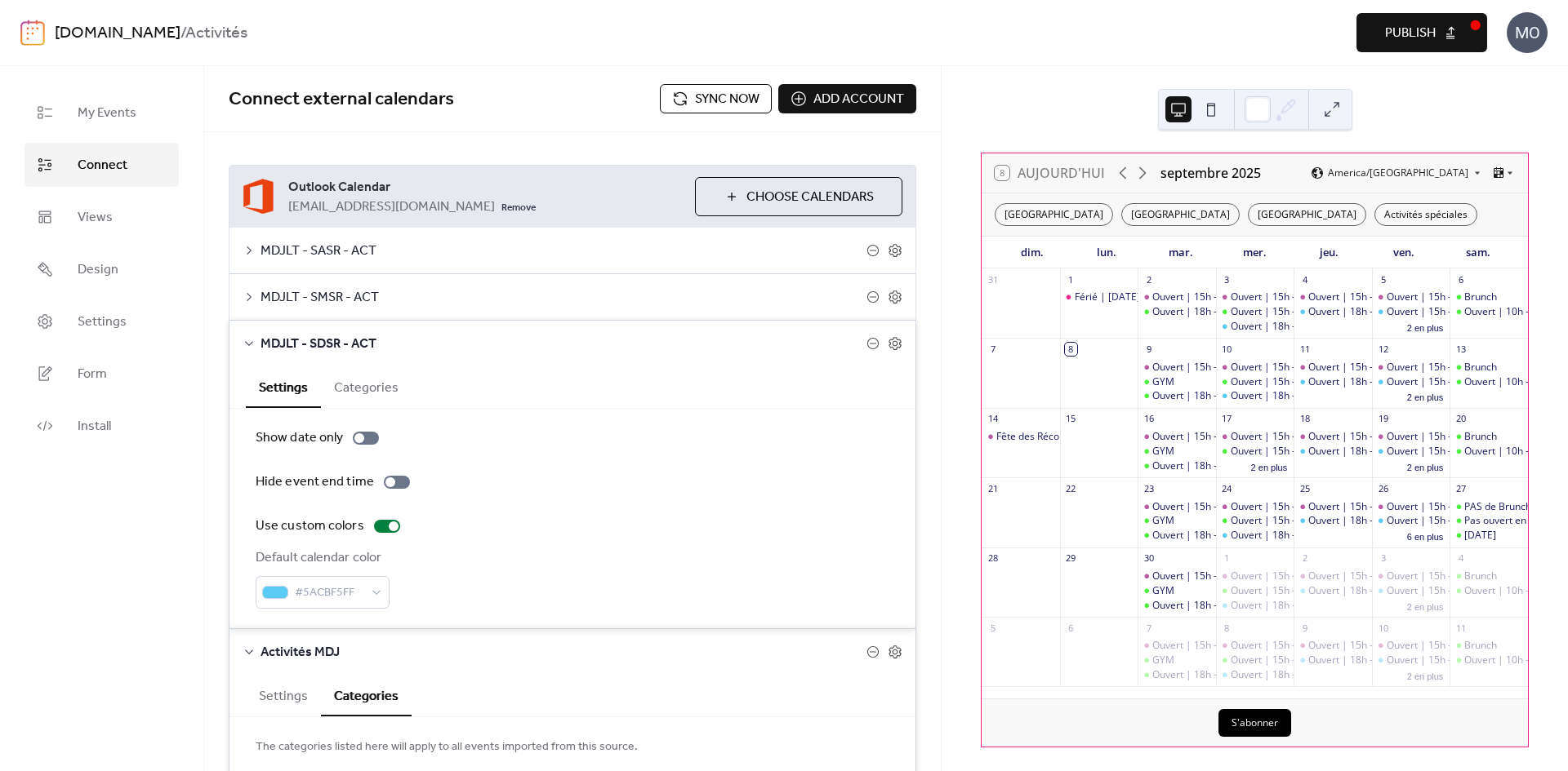
click at [367, 397] on button "Categories" at bounding box center [366, 386] width 90 height 40
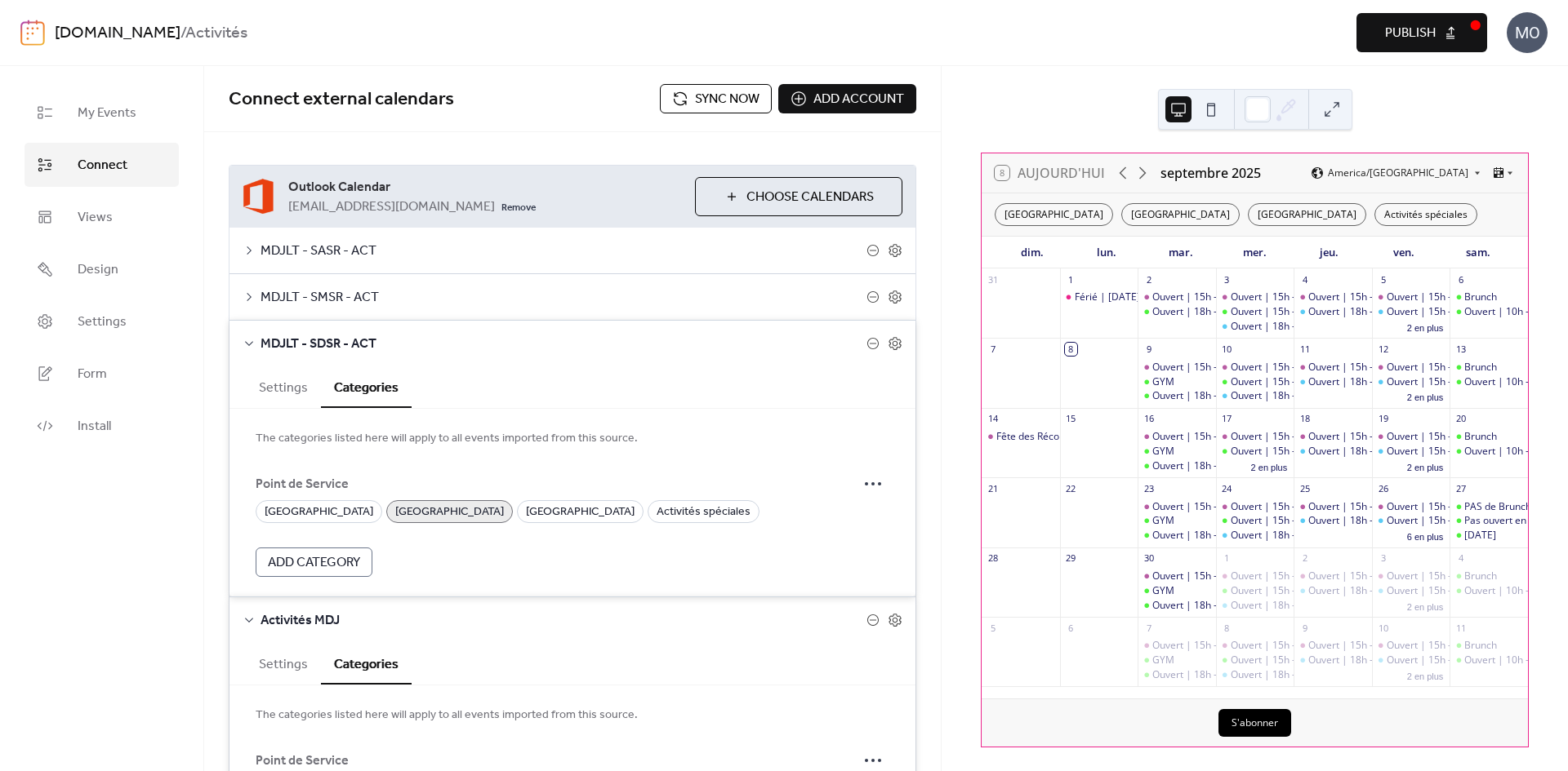
click at [340, 351] on span "MDJLT - SDSR - ACT" at bounding box center [564, 344] width 606 height 20
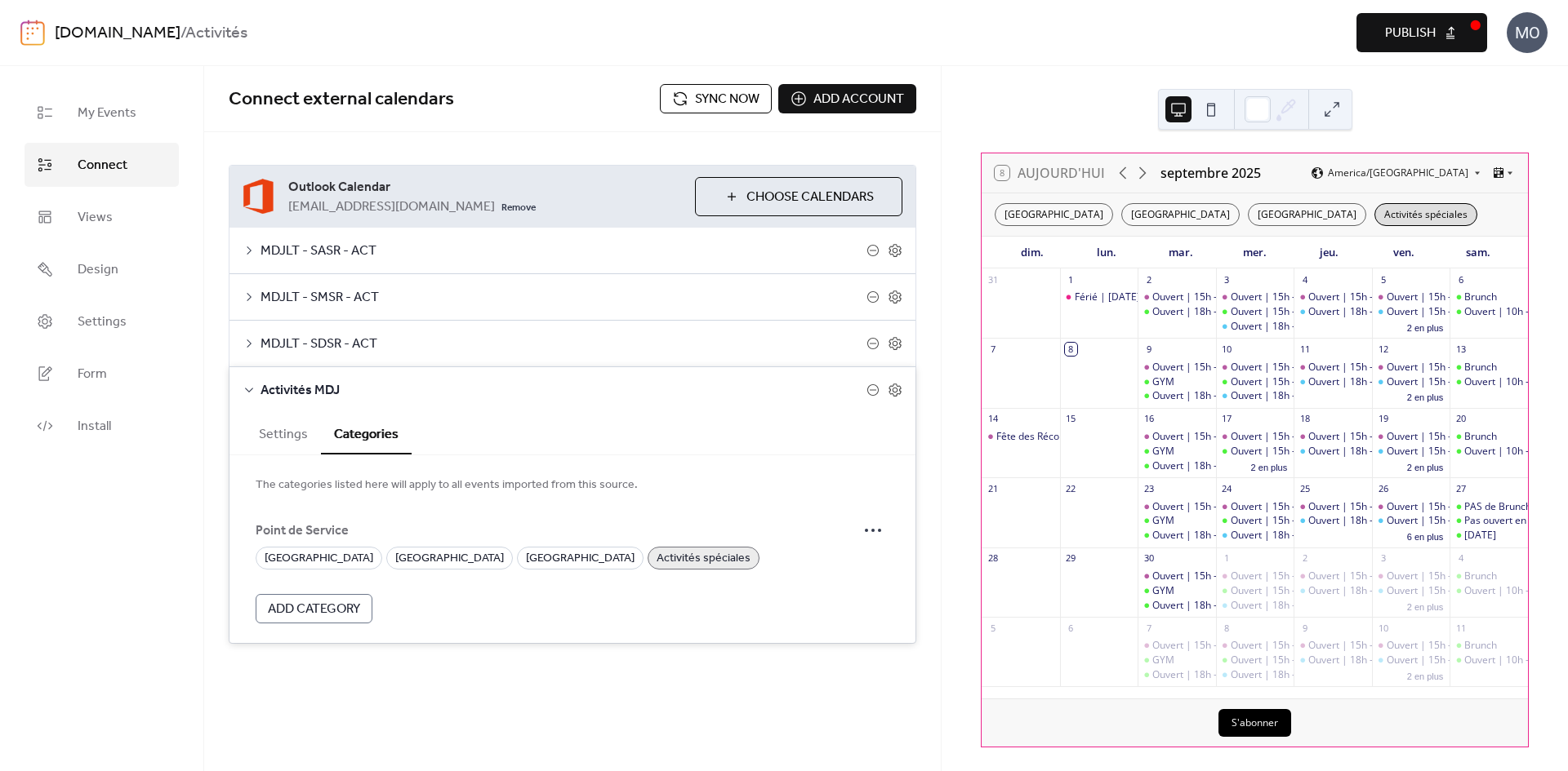
click at [1439, 209] on div "Activités spéciales" at bounding box center [1425, 214] width 103 height 23
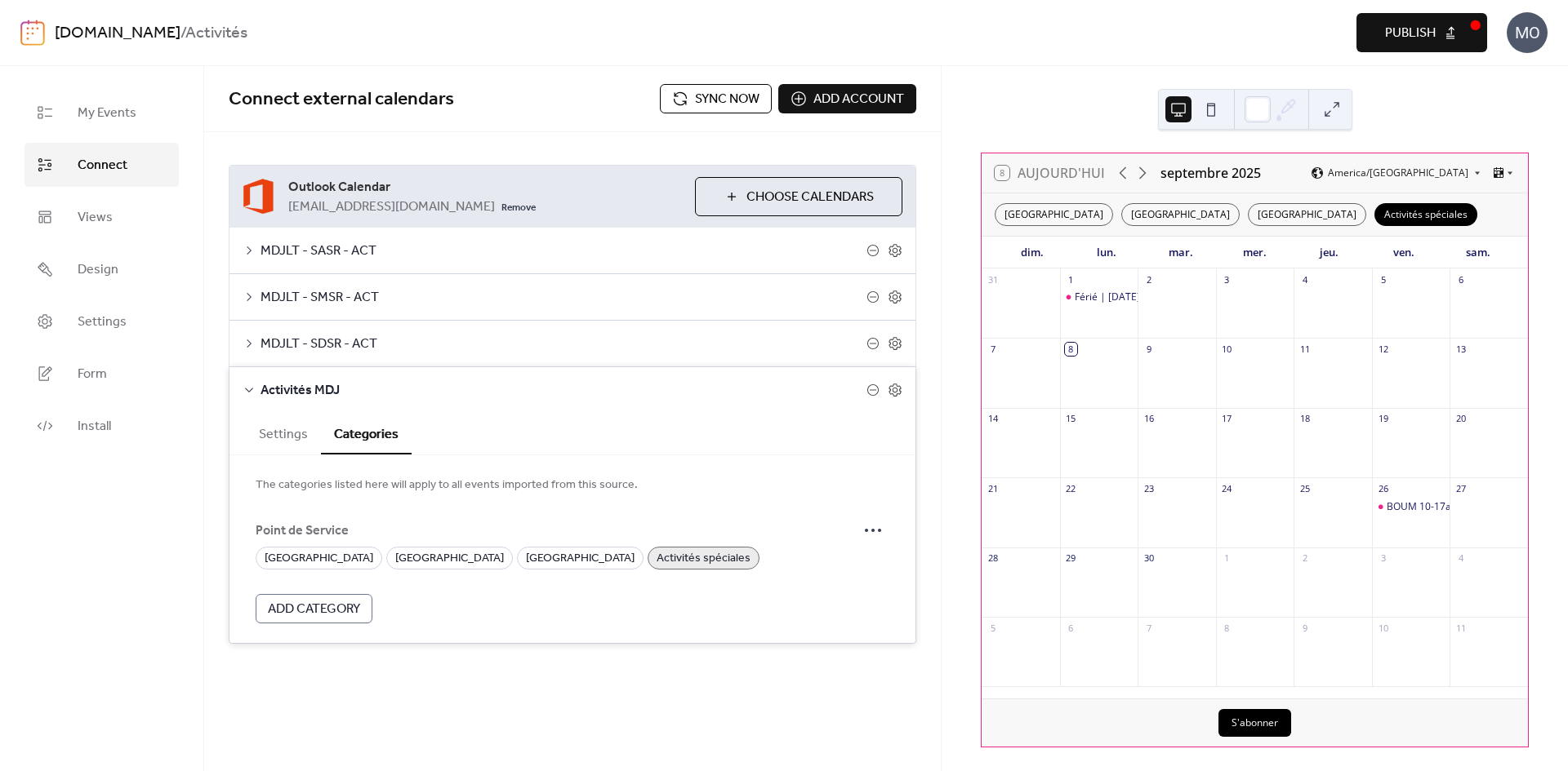
click at [691, 98] on button "Sync now" at bounding box center [715, 99] width 112 height 30
click at [1433, 37] on span "Publish" at bounding box center [1410, 33] width 50 height 20
click at [1314, 214] on div "[GEOGRAPHIC_DATA]" at bounding box center [1307, 214] width 118 height 23
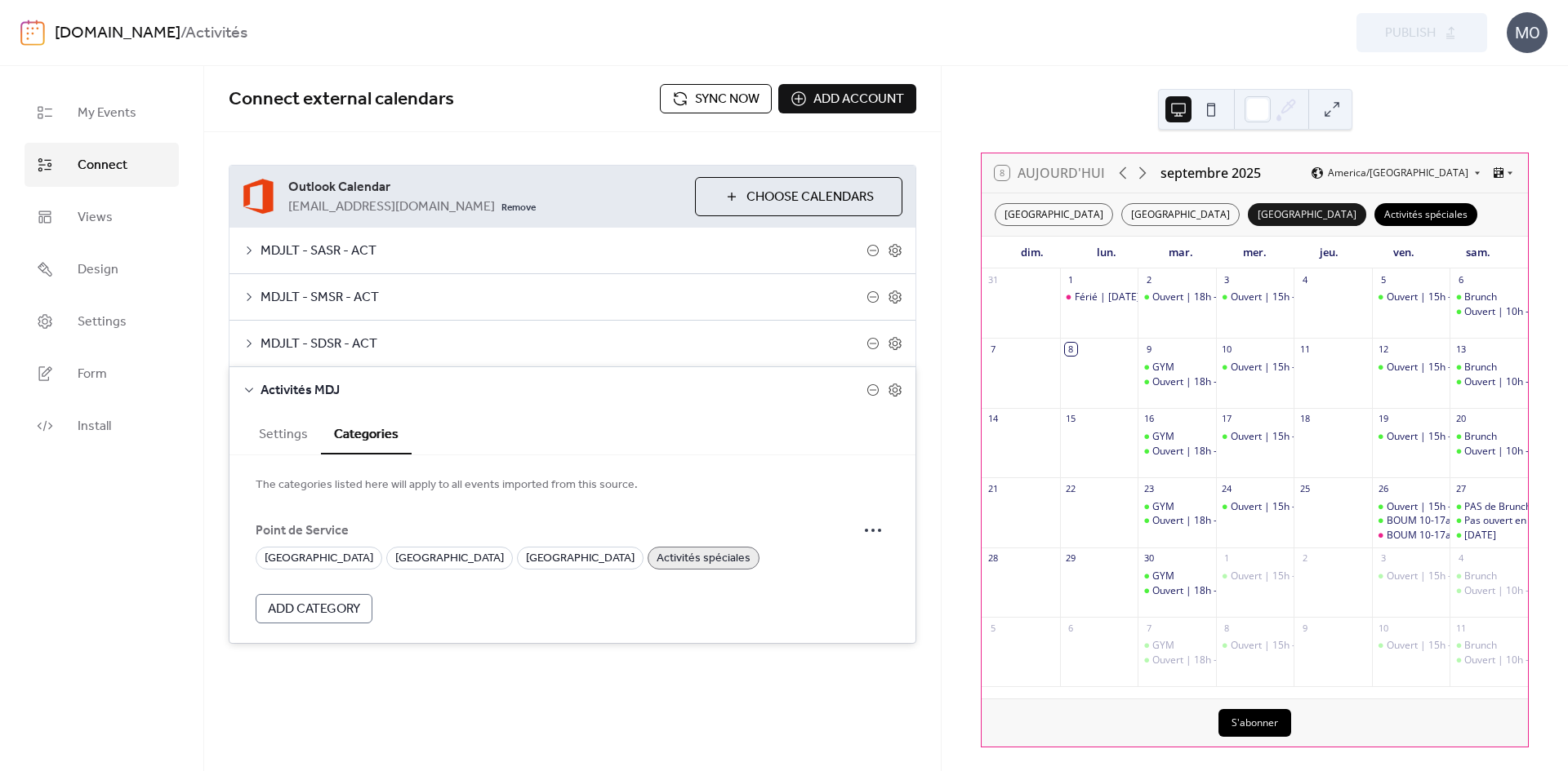
click at [1314, 214] on div "[GEOGRAPHIC_DATA]" at bounding box center [1307, 214] width 118 height 23
